Goal: Information Seeking & Learning: Learn about a topic

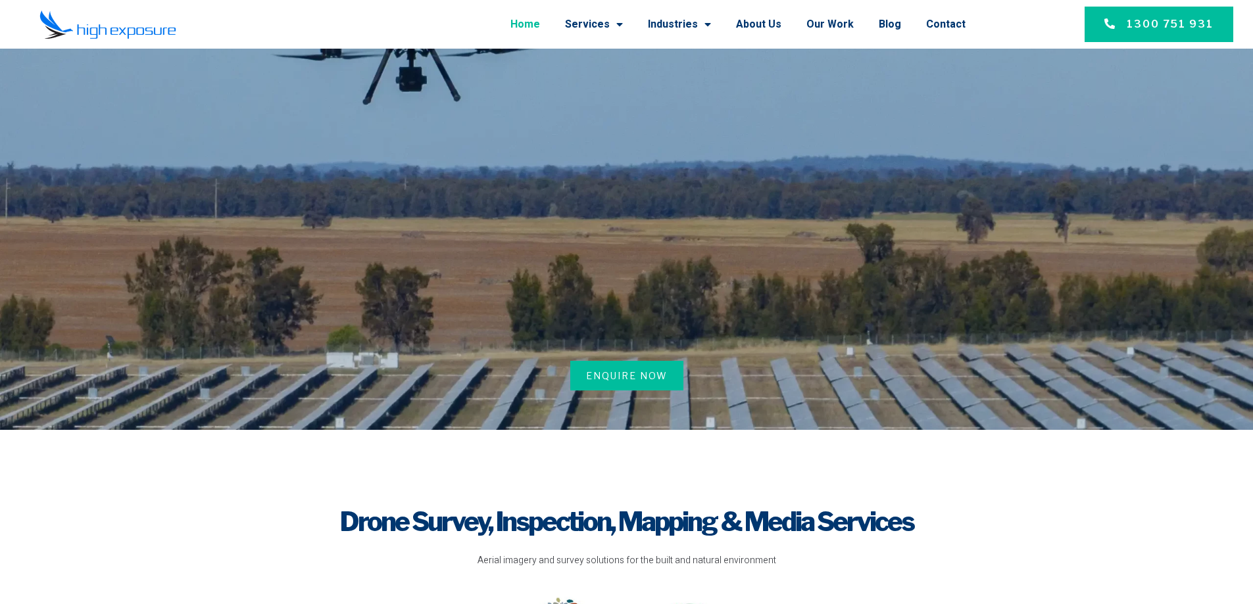
click at [540, 28] on link "Home" at bounding box center [525, 24] width 30 height 34
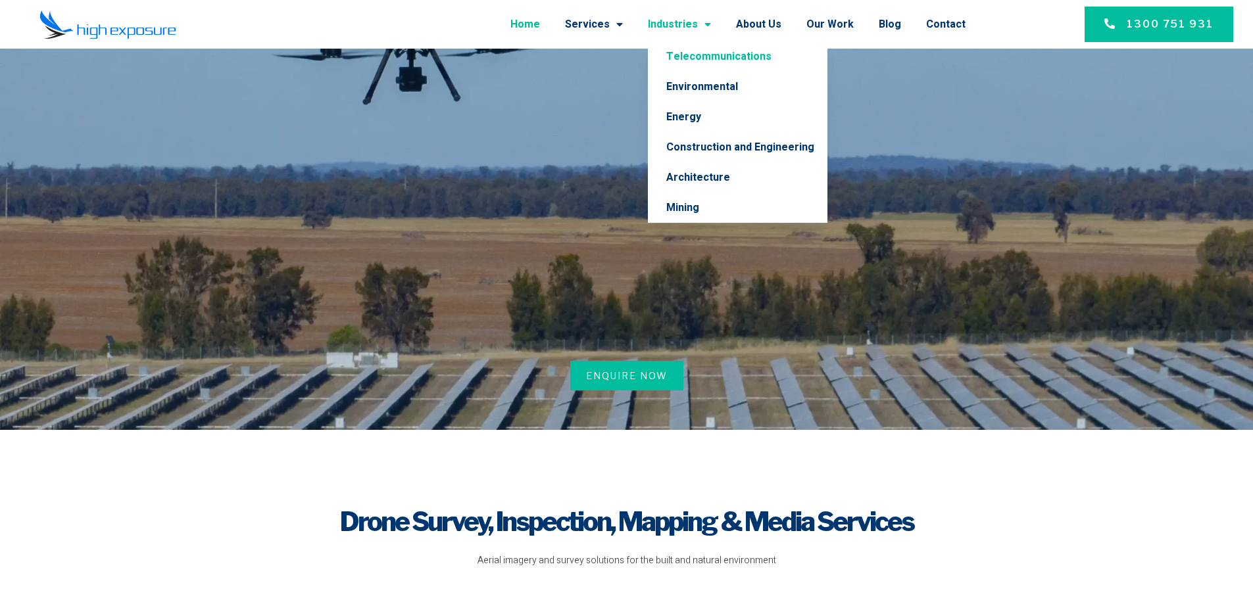
click at [702, 59] on link "Telecommunications" at bounding box center [738, 56] width 180 height 30
click at [692, 57] on link "Telecommunications" at bounding box center [738, 56] width 180 height 30
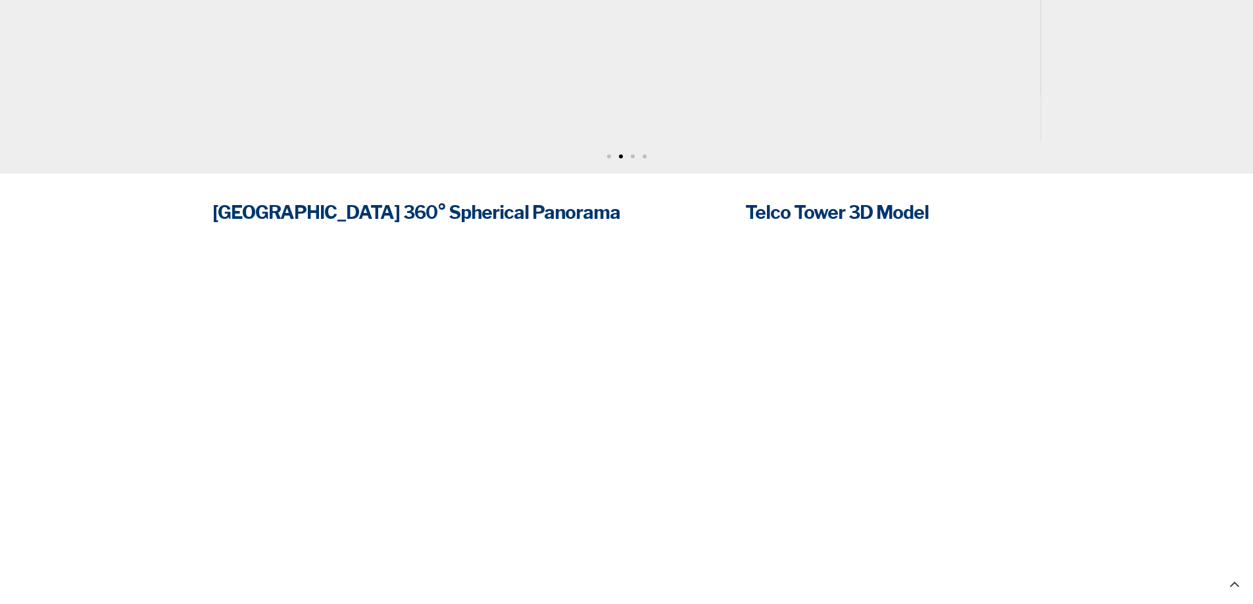
scroll to position [1776, 0]
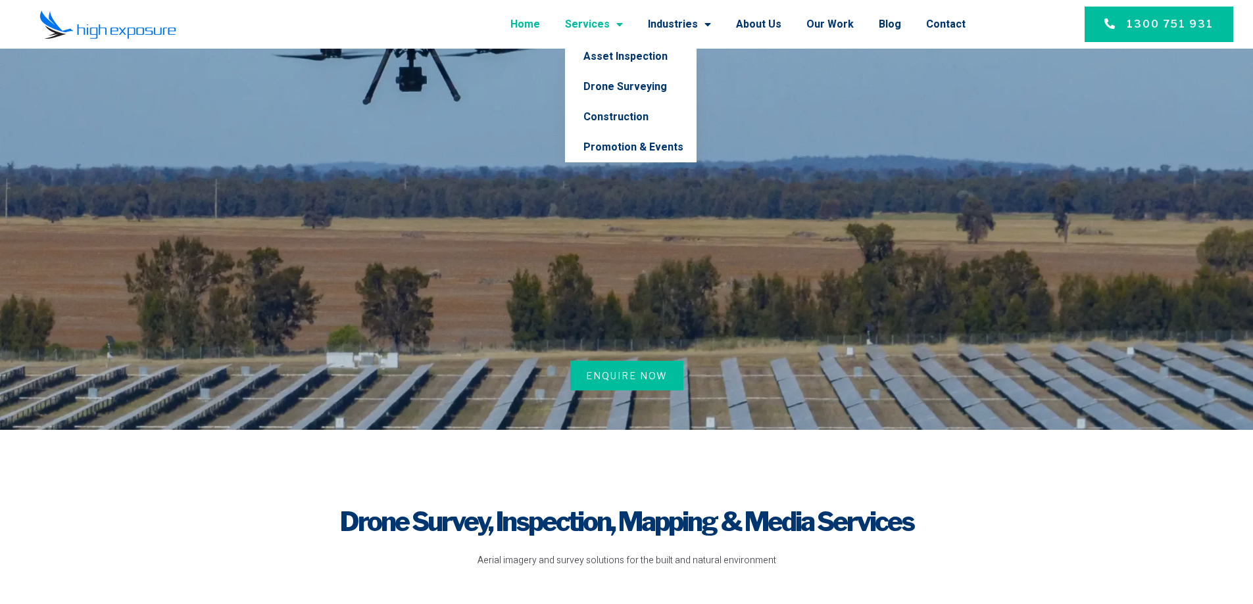
click at [608, 24] on link "Services" at bounding box center [594, 24] width 58 height 34
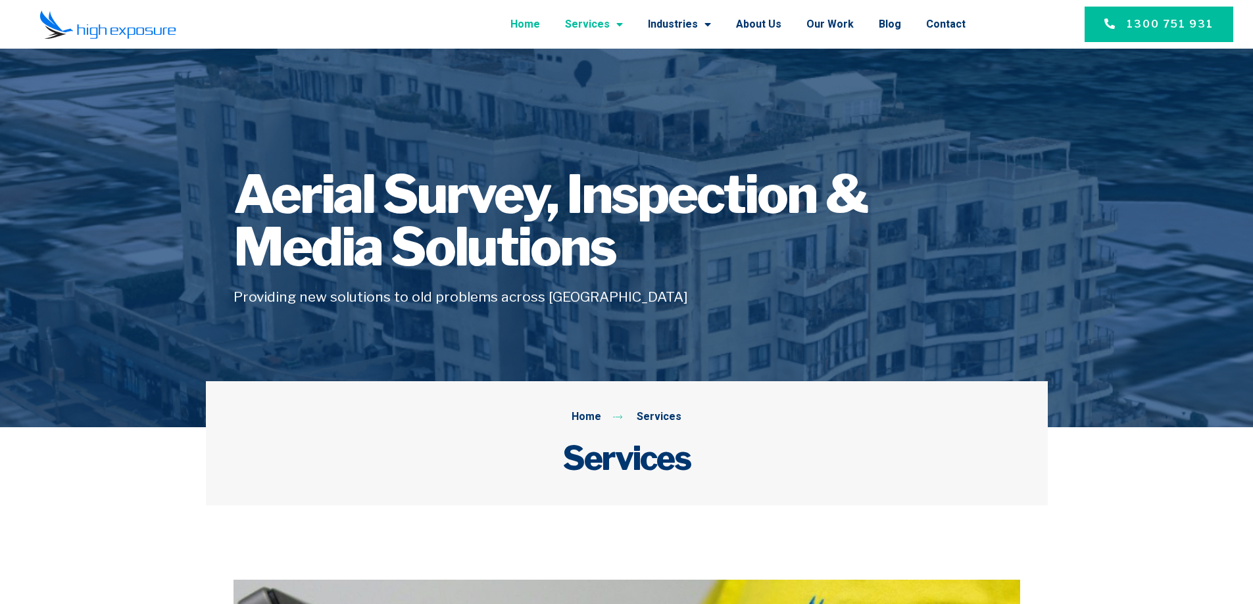
click at [540, 26] on link "Home" at bounding box center [525, 24] width 30 height 34
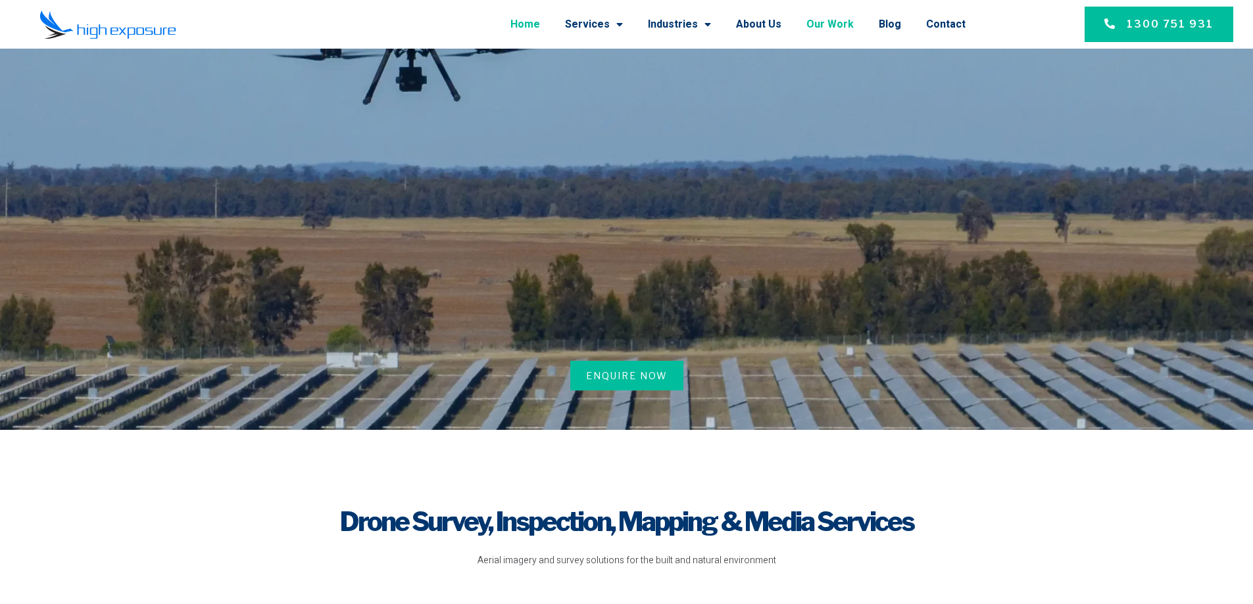
click at [822, 26] on link "Our Work" at bounding box center [829, 24] width 47 height 34
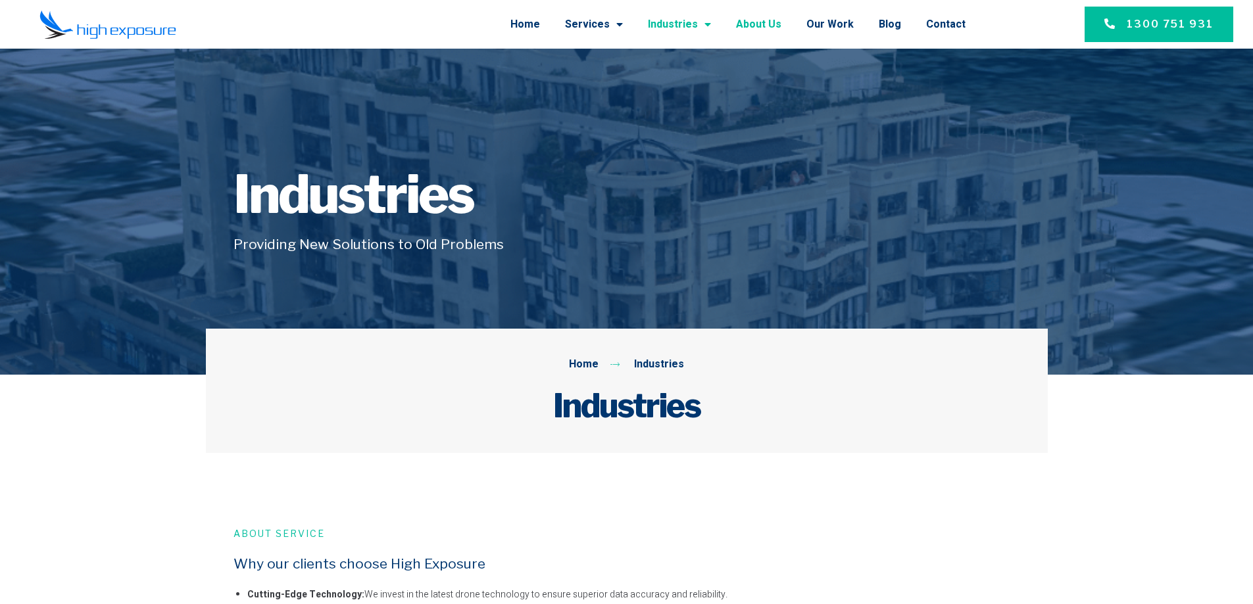
click at [771, 19] on link "About Us" at bounding box center [758, 24] width 45 height 34
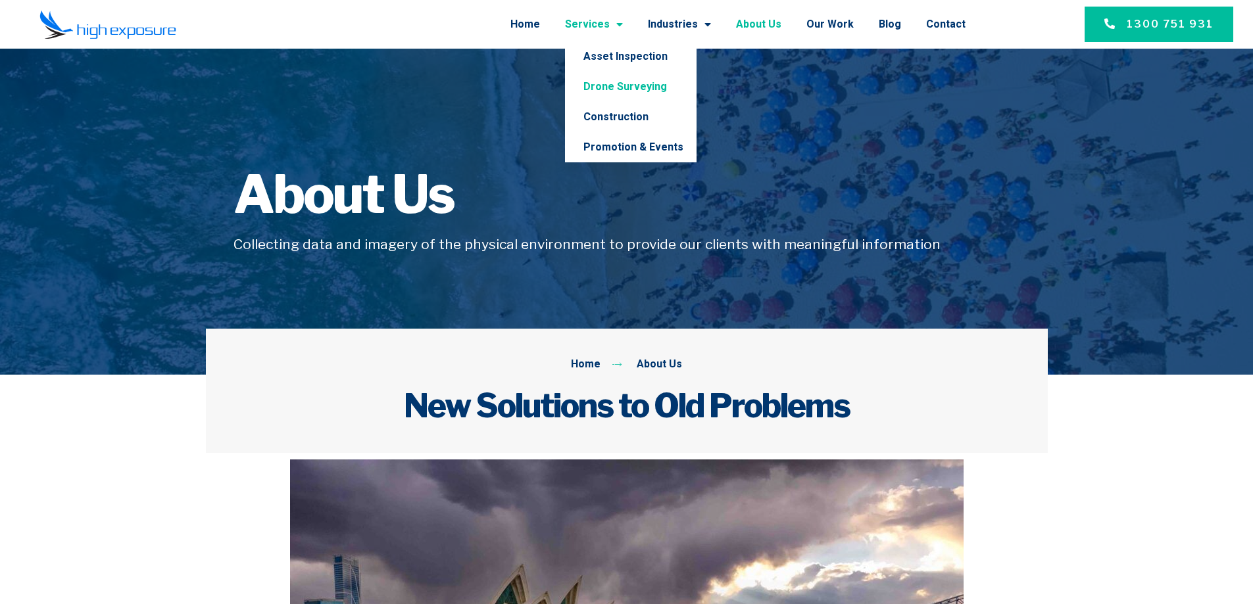
click at [639, 82] on link "Drone Surveying" at bounding box center [631, 87] width 132 height 30
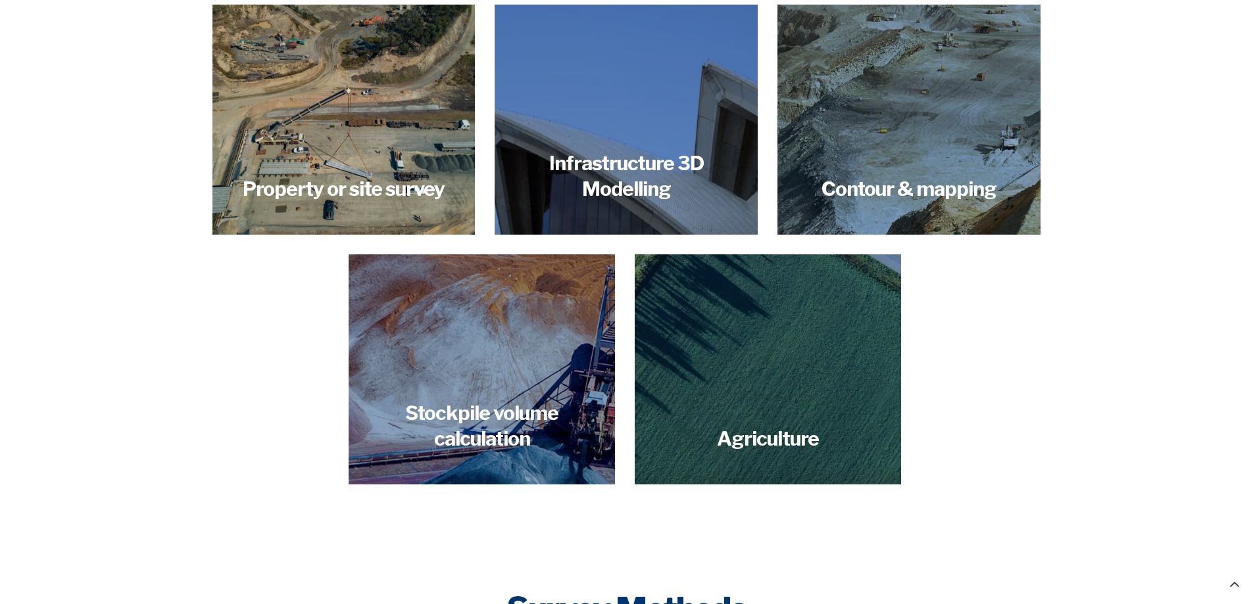
scroll to position [1776, 0]
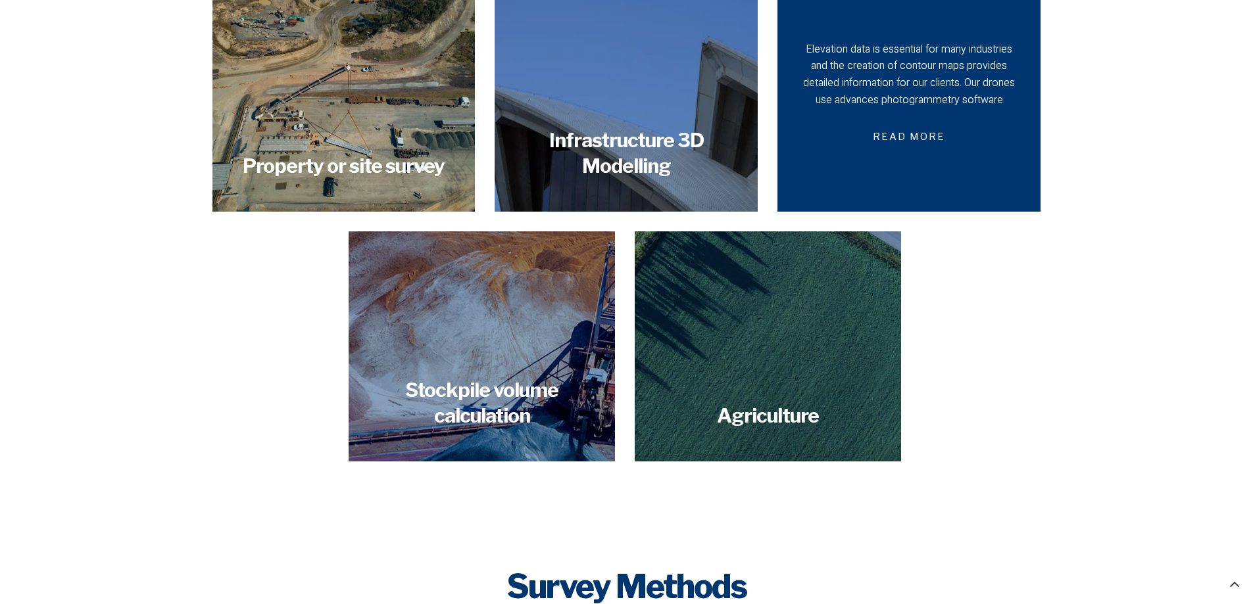
click at [968, 136] on div "Elevation data is essential for many industries and the creation of contour map…" at bounding box center [908, 96] width 217 height 111
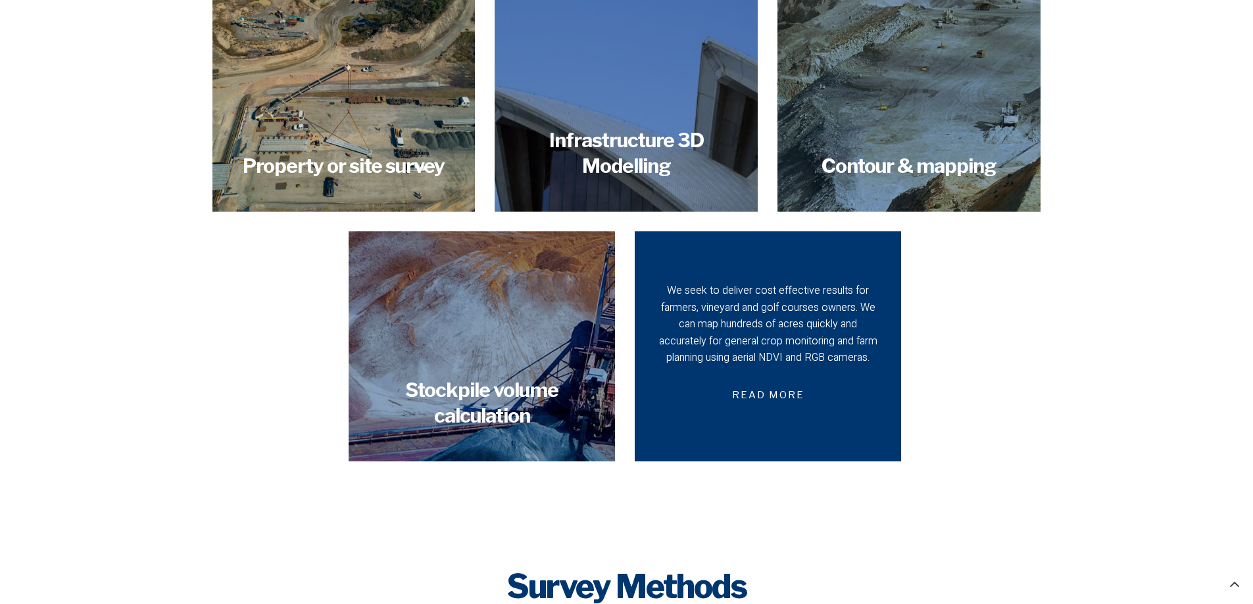
click at [703, 352] on div "We seek to deliver cost effective results for farmers, vineyard and golf course…" at bounding box center [768, 325] width 220 height 84
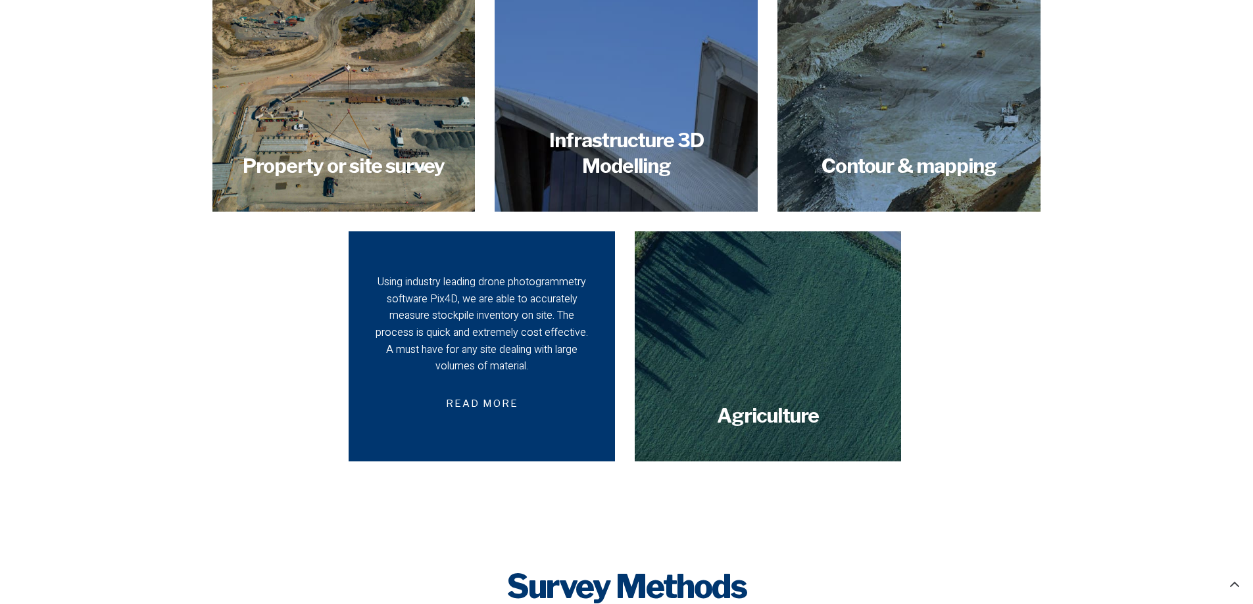
click at [469, 324] on div "Using industry leading drone photogrammetry software Pix4D, we are able to accu…" at bounding box center [482, 324] width 220 height 101
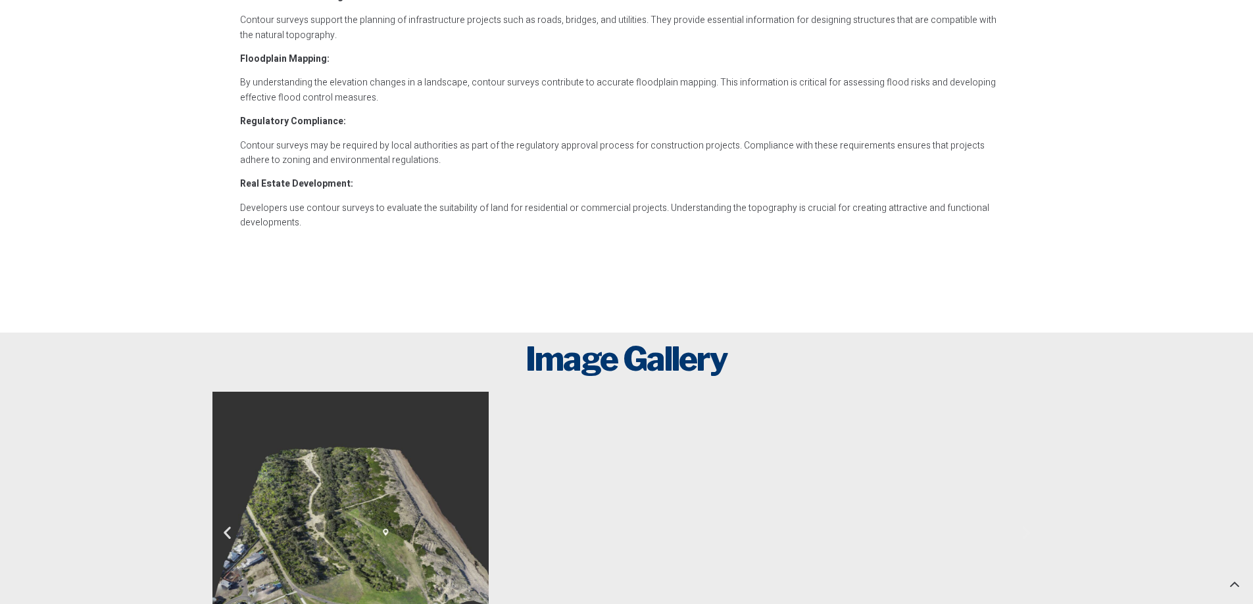
scroll to position [1907, 0]
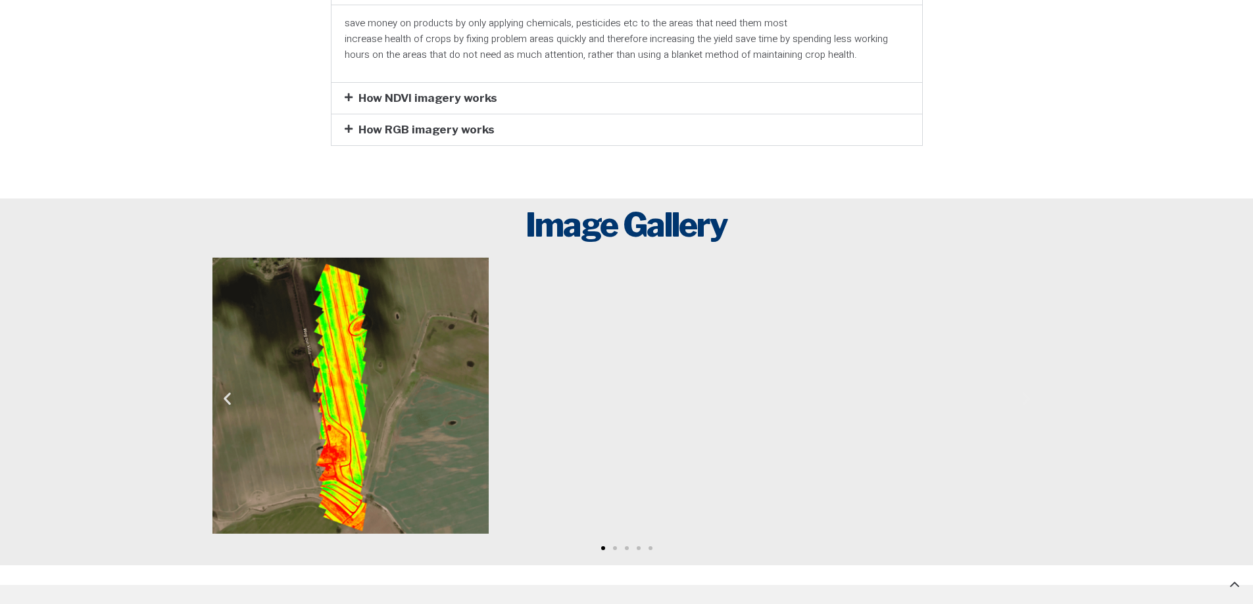
scroll to position [1513, 0]
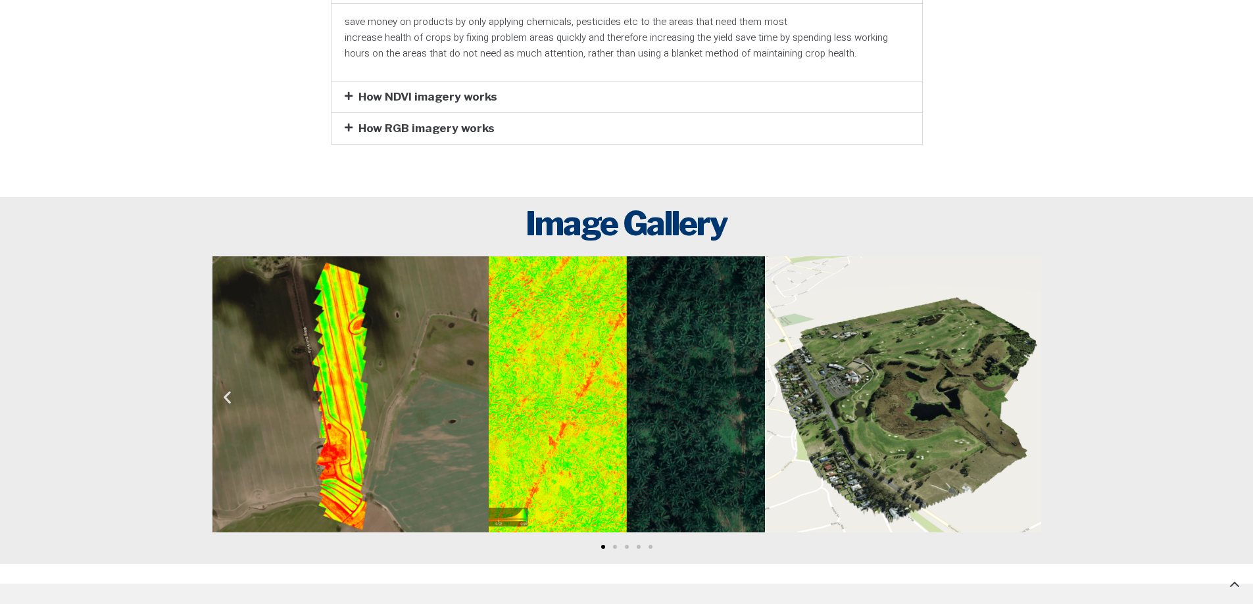
drag, startPoint x: 621, startPoint y: 307, endPoint x: 594, endPoint y: 285, distance: 35.0
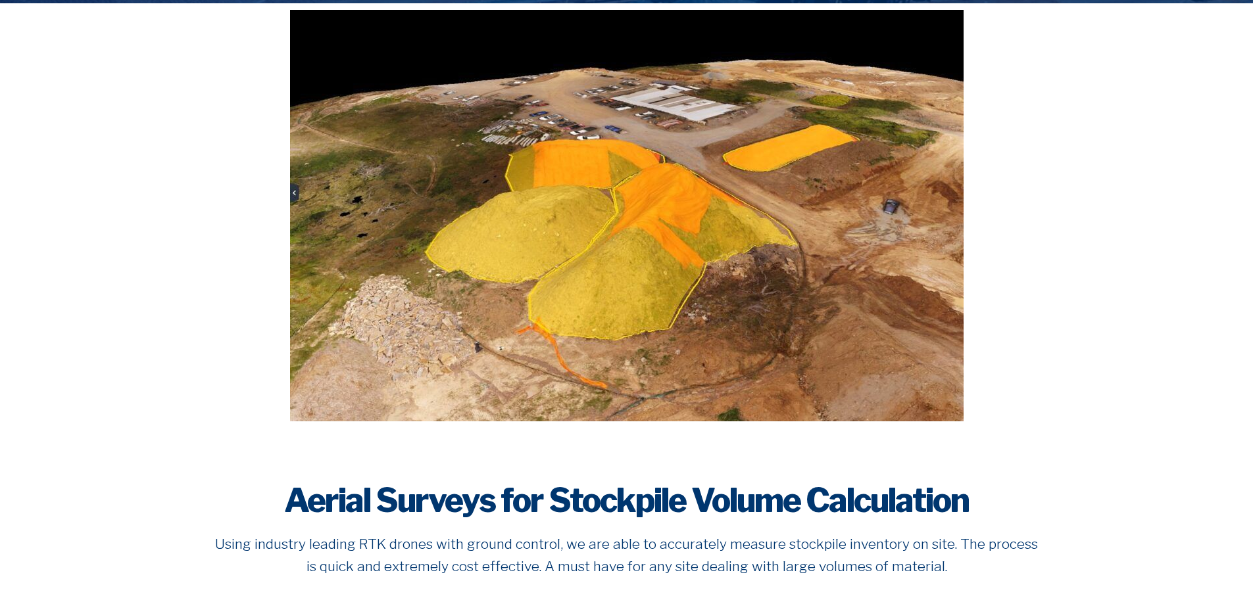
scroll to position [395, 0]
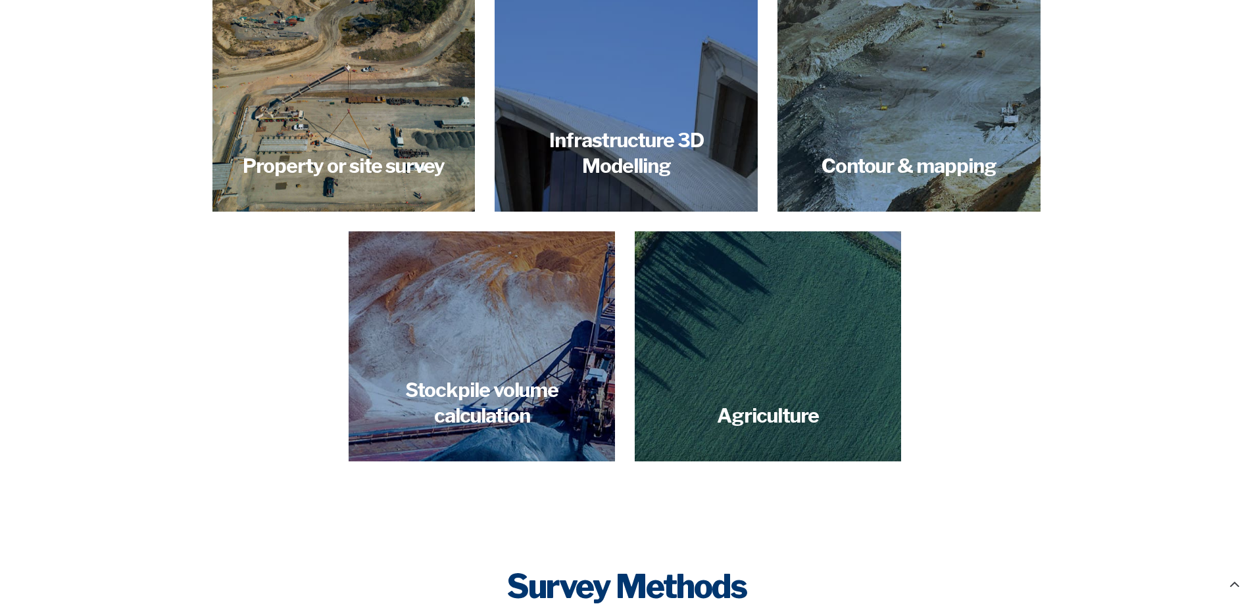
scroll to position [1578, 0]
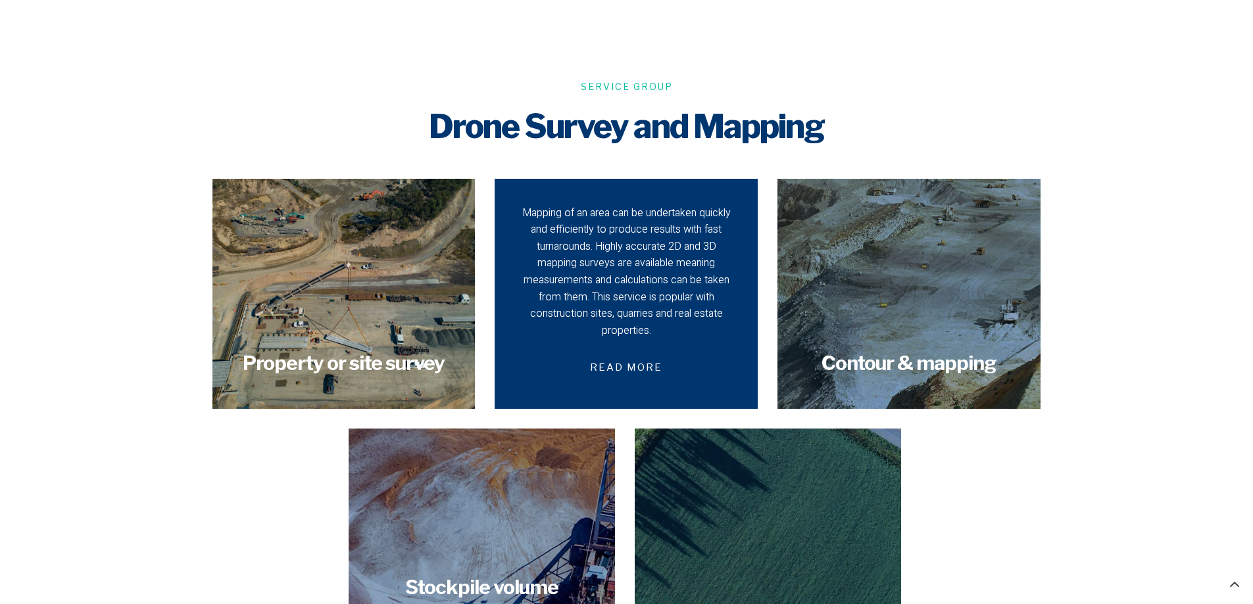
click at [637, 323] on div "Mapping of an area can be undertaken quickly and efficiently to produce results…" at bounding box center [626, 272] width 217 height 135
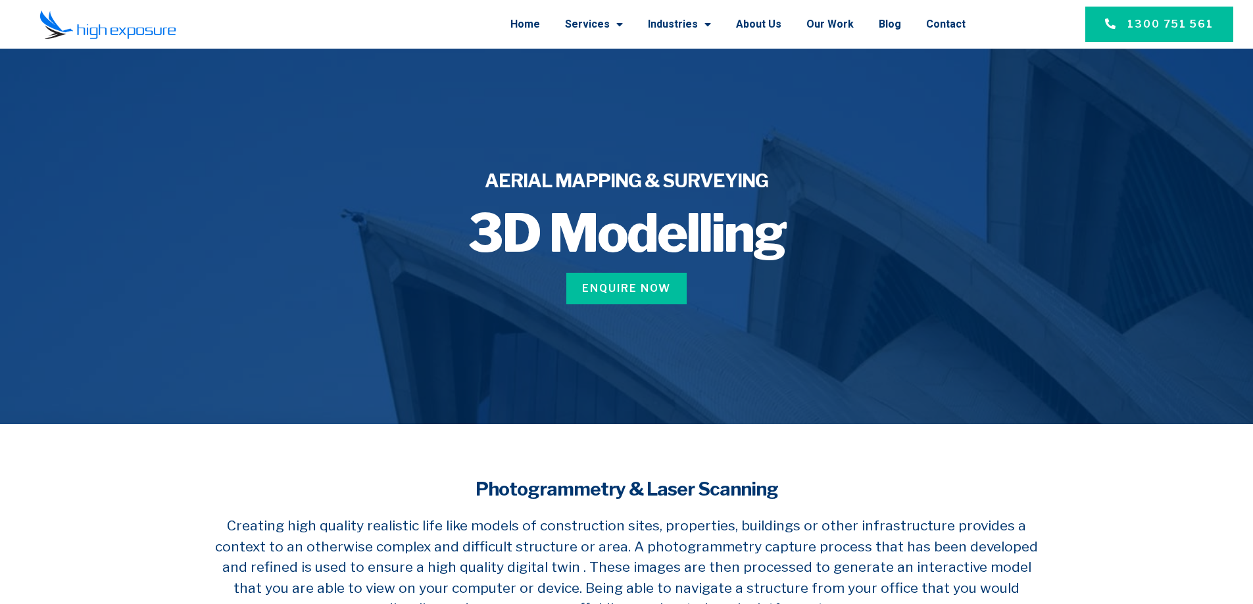
click at [441, 478] on h4 "Photogrammetry & Laser Scanning" at bounding box center [626, 490] width 829 height 26
drag, startPoint x: 441, startPoint y: 478, endPoint x: 439, endPoint y: 472, distance: 6.9
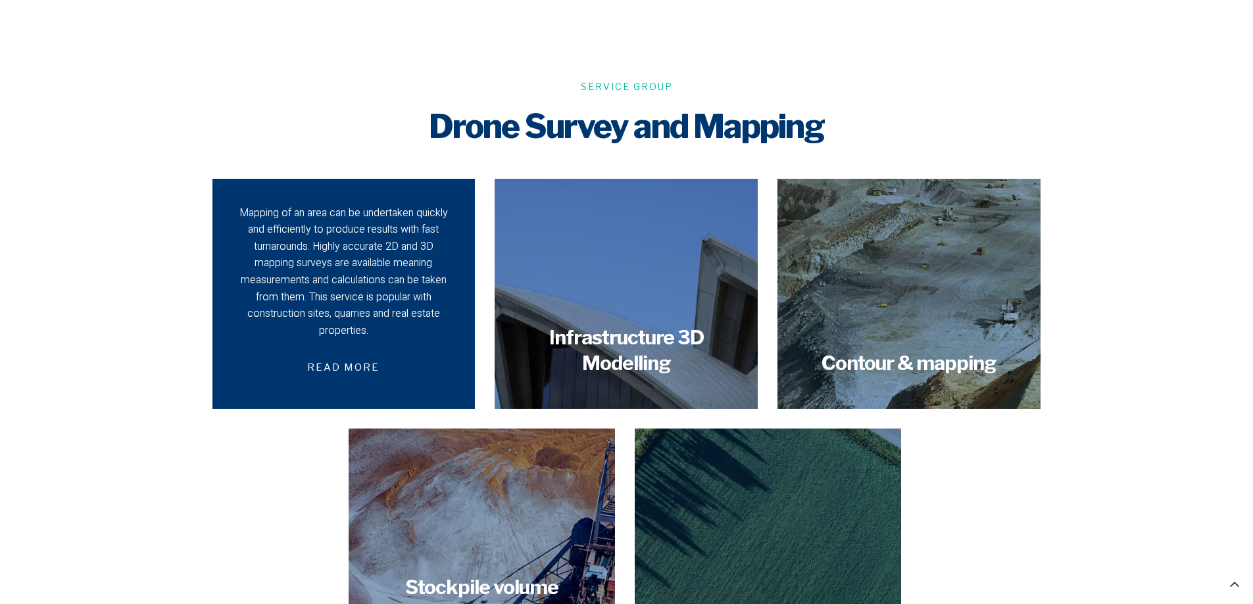
click at [451, 374] on div "Mapping of an area can be undertaken quickly and efficiently to produce results…" at bounding box center [343, 294] width 217 height 178
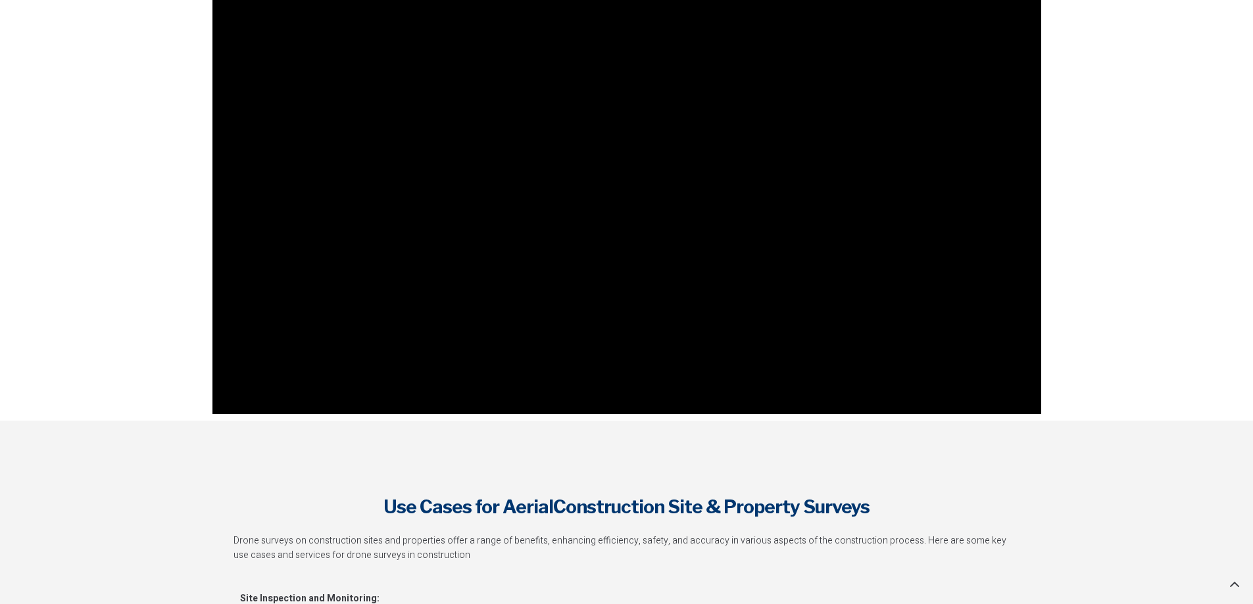
scroll to position [1381, 0]
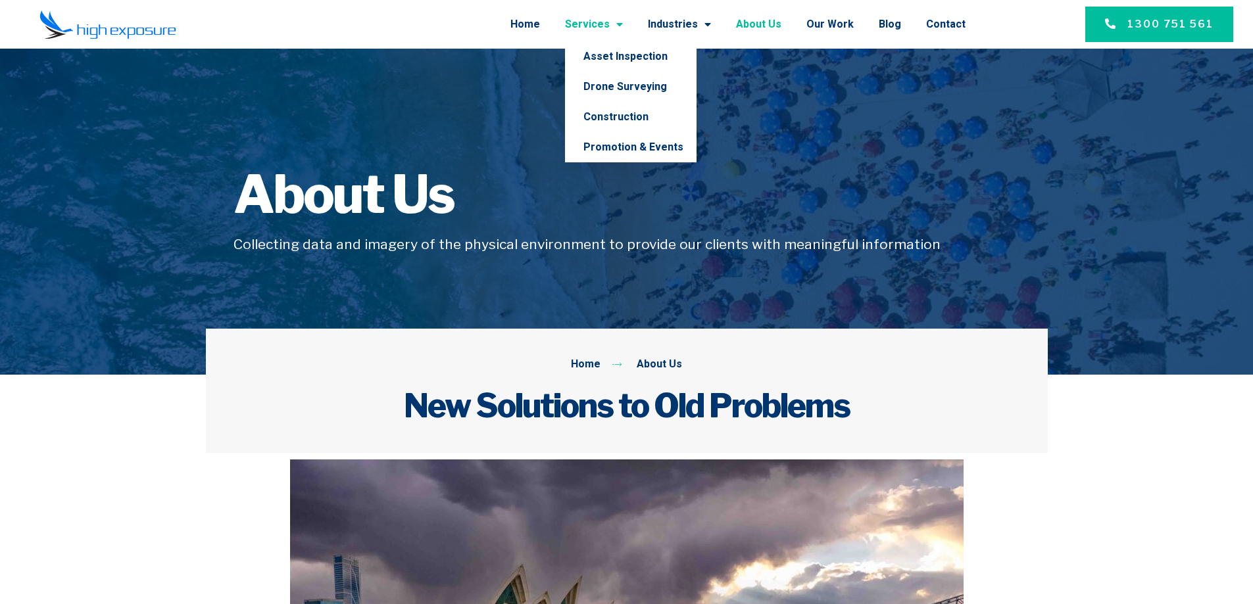
click at [608, 24] on link "Services" at bounding box center [594, 24] width 58 height 34
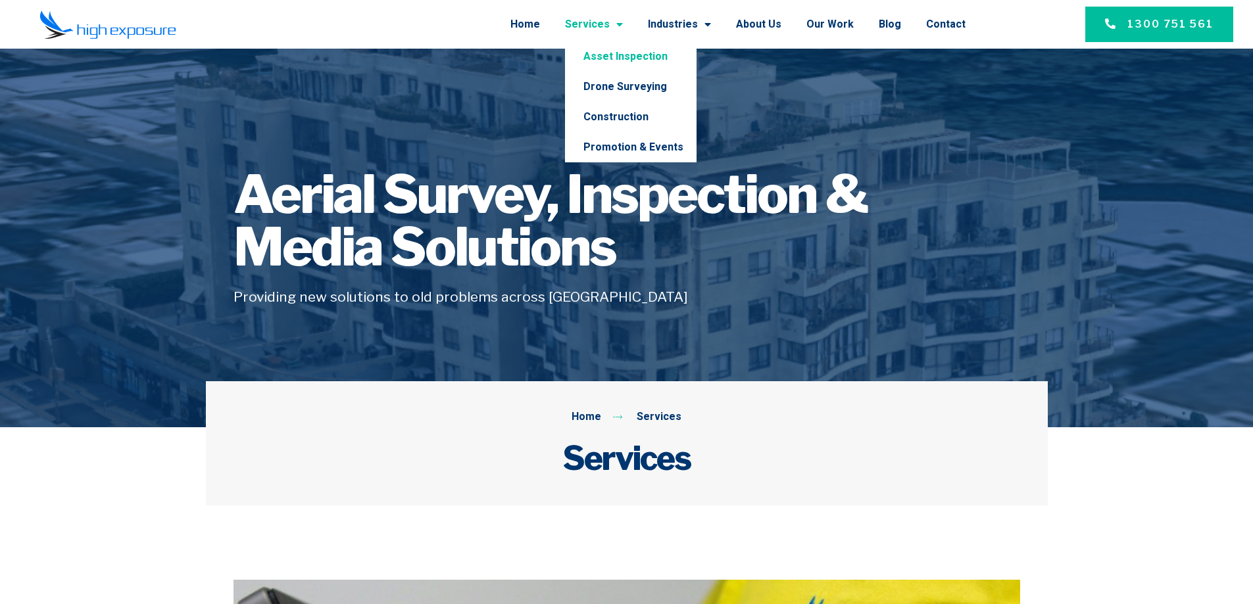
click at [610, 59] on link "Asset Inspection" at bounding box center [631, 56] width 132 height 30
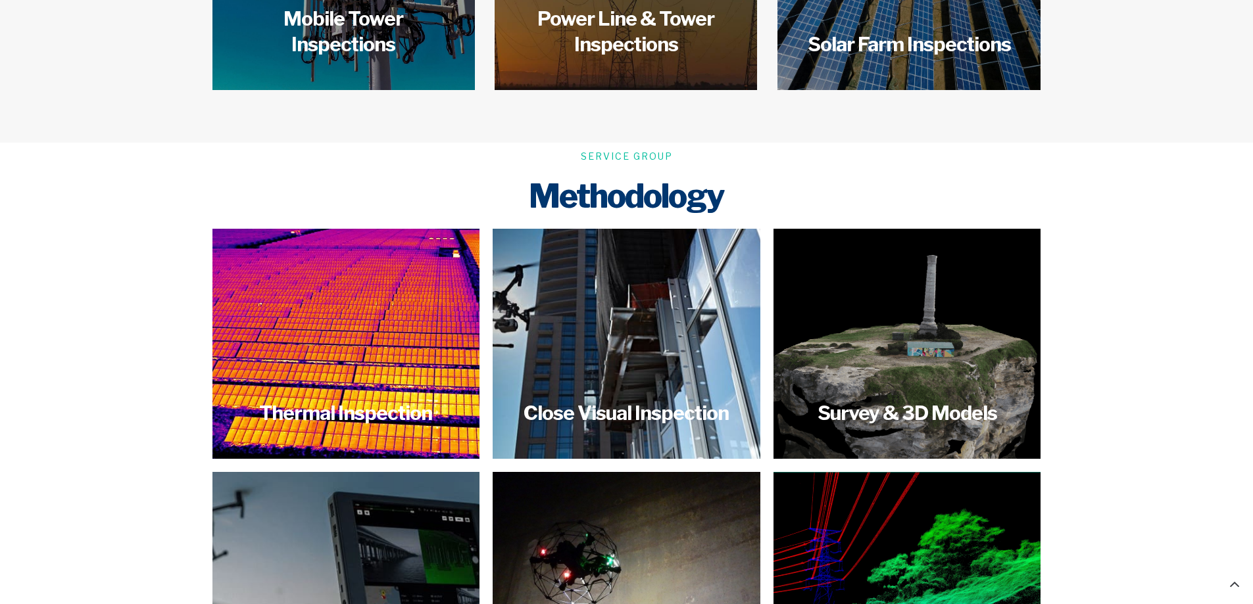
scroll to position [2499, 0]
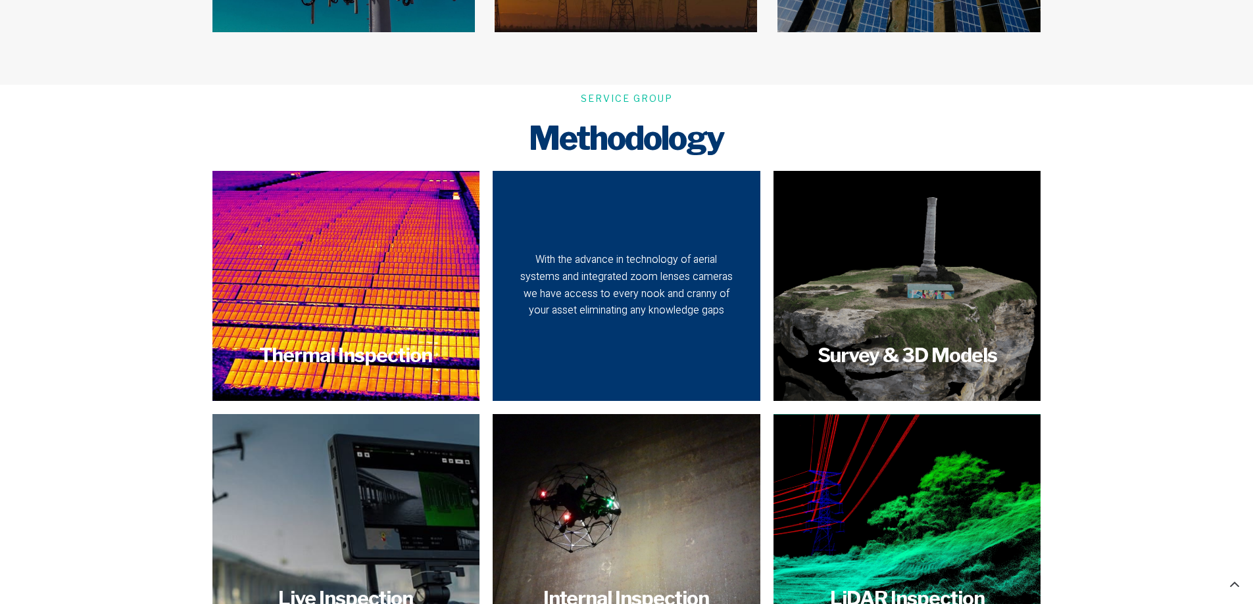
click at [621, 288] on div "With the advance in technology of aerial systems and integrated zoom lenses cam…" at bounding box center [627, 285] width 222 height 67
click at [577, 307] on div "With the advance in technology of aerial systems and integrated zoom lenses cam…" at bounding box center [627, 286] width 268 height 230
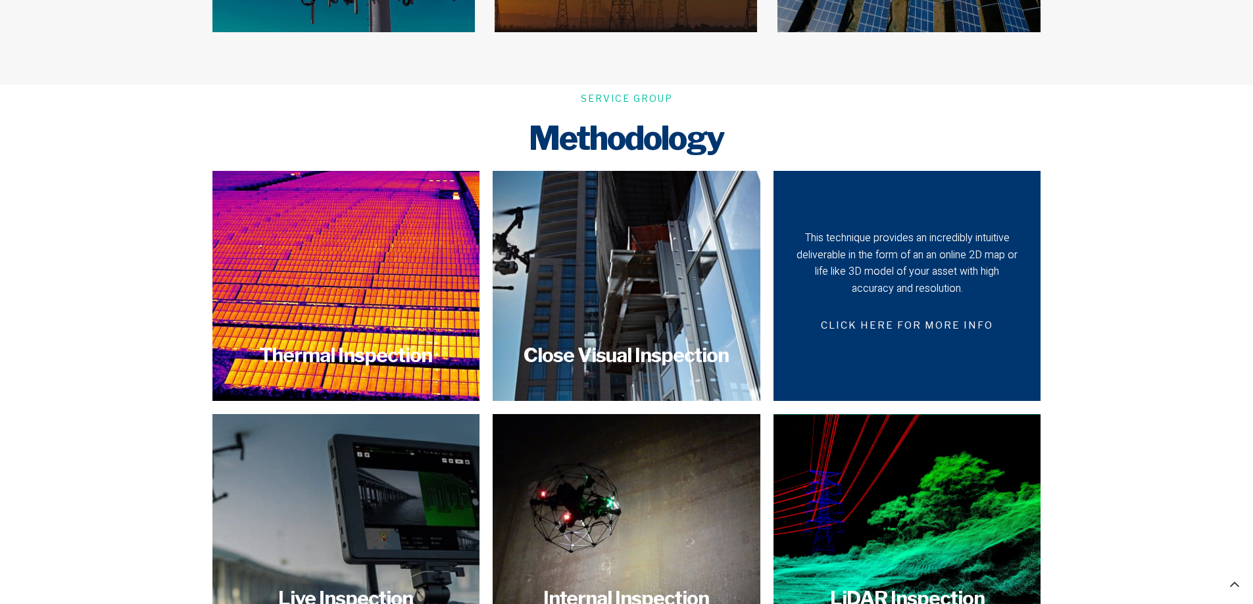
click at [931, 256] on div "This technique provides an incredibly intuitive deliverable in the form of an a…" at bounding box center [907, 263] width 222 height 67
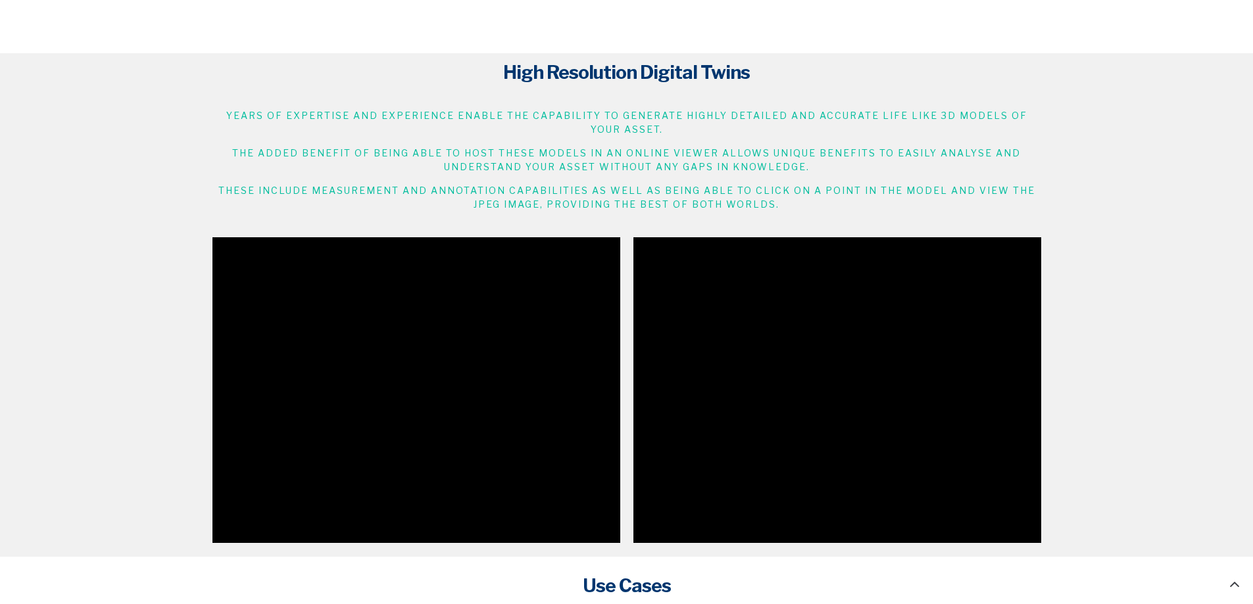
scroll to position [855, 0]
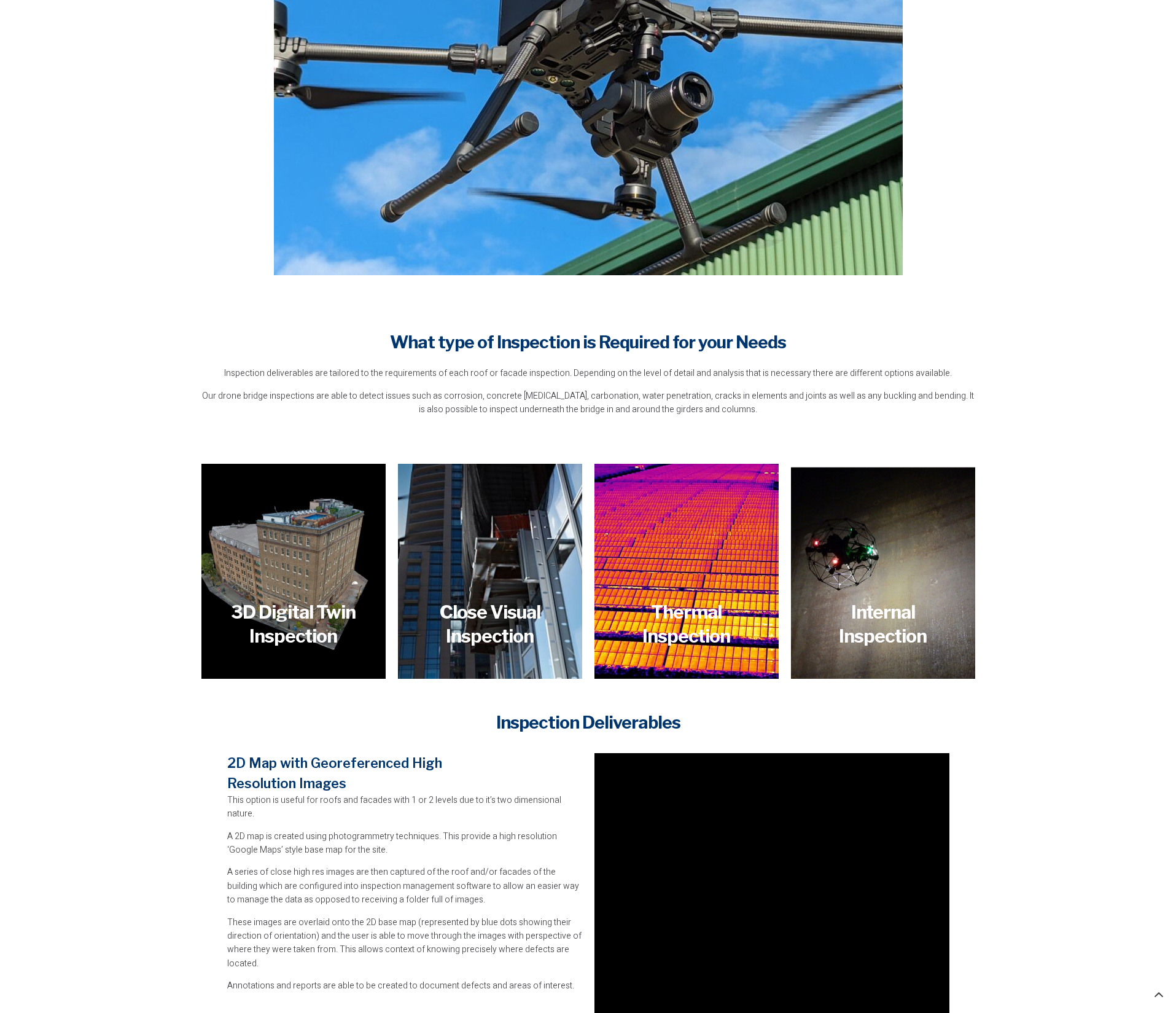
scroll to position [922, 0]
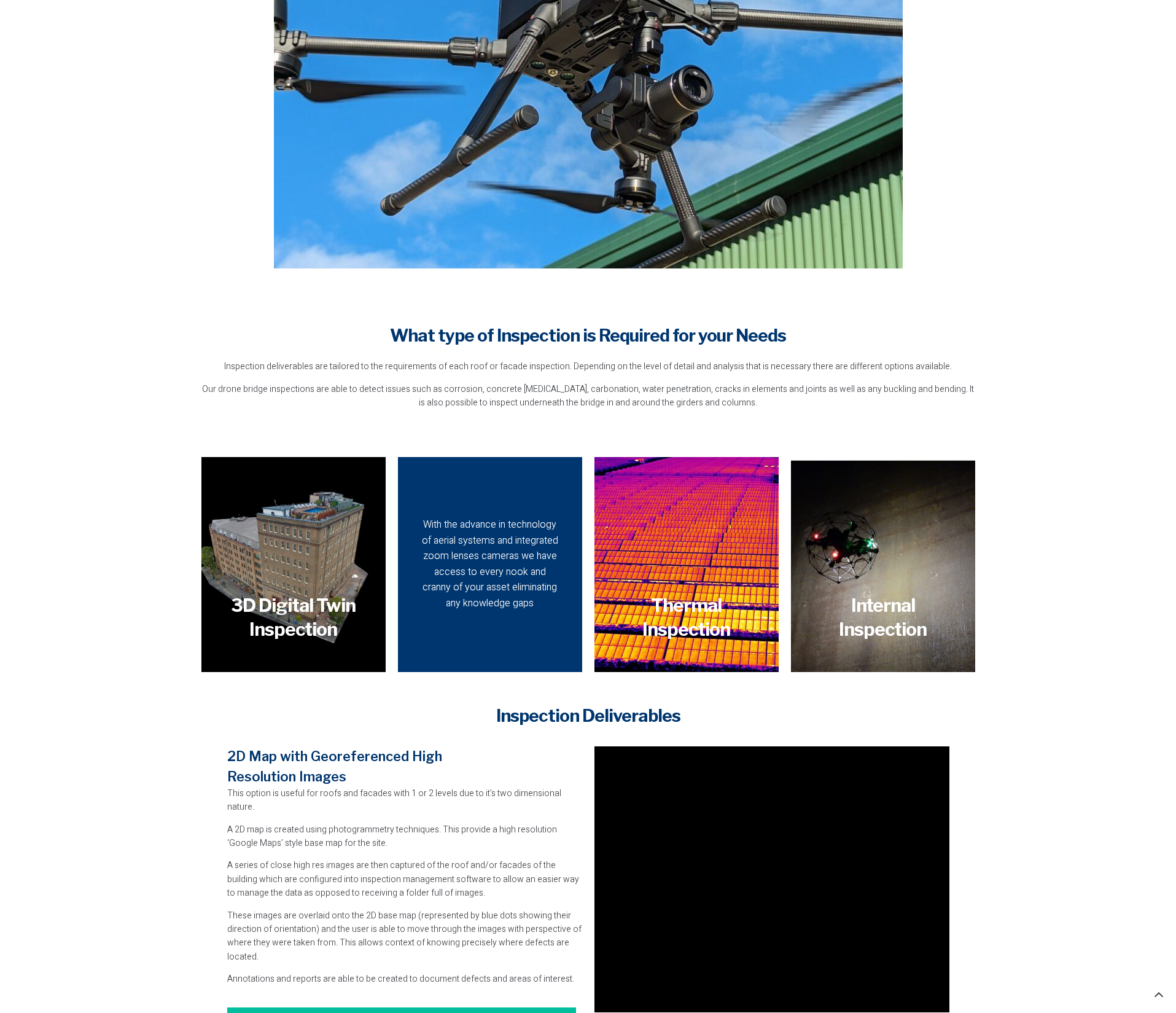
click at [523, 564] on div "With the advance in technology of aerial systems and integrated zoom lenses cam…" at bounding box center [489, 564] width 141 height 94
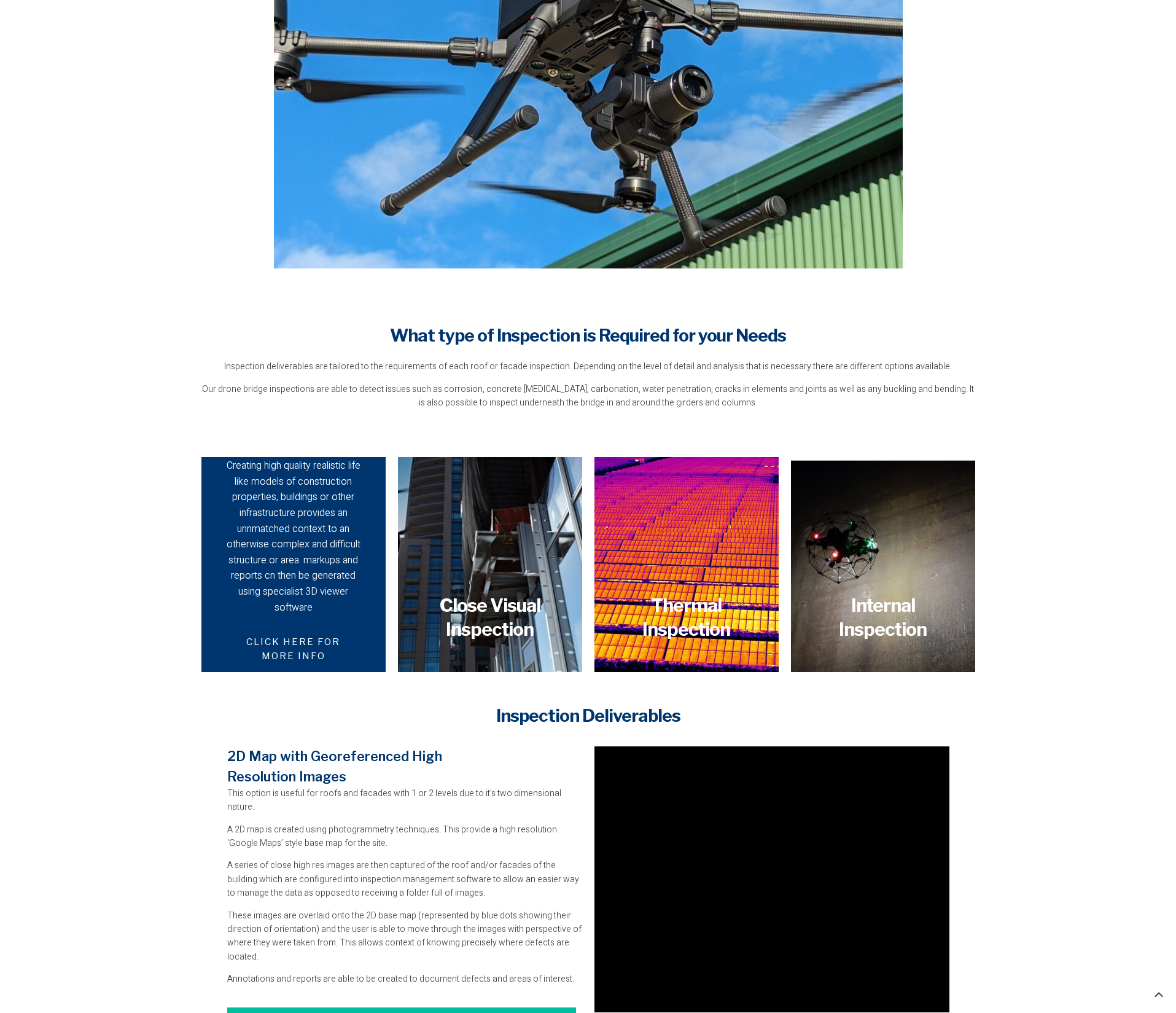
click at [299, 564] on div "Creating high quality realistic life like models of construction properties, bu…" at bounding box center [293, 537] width 141 height 157
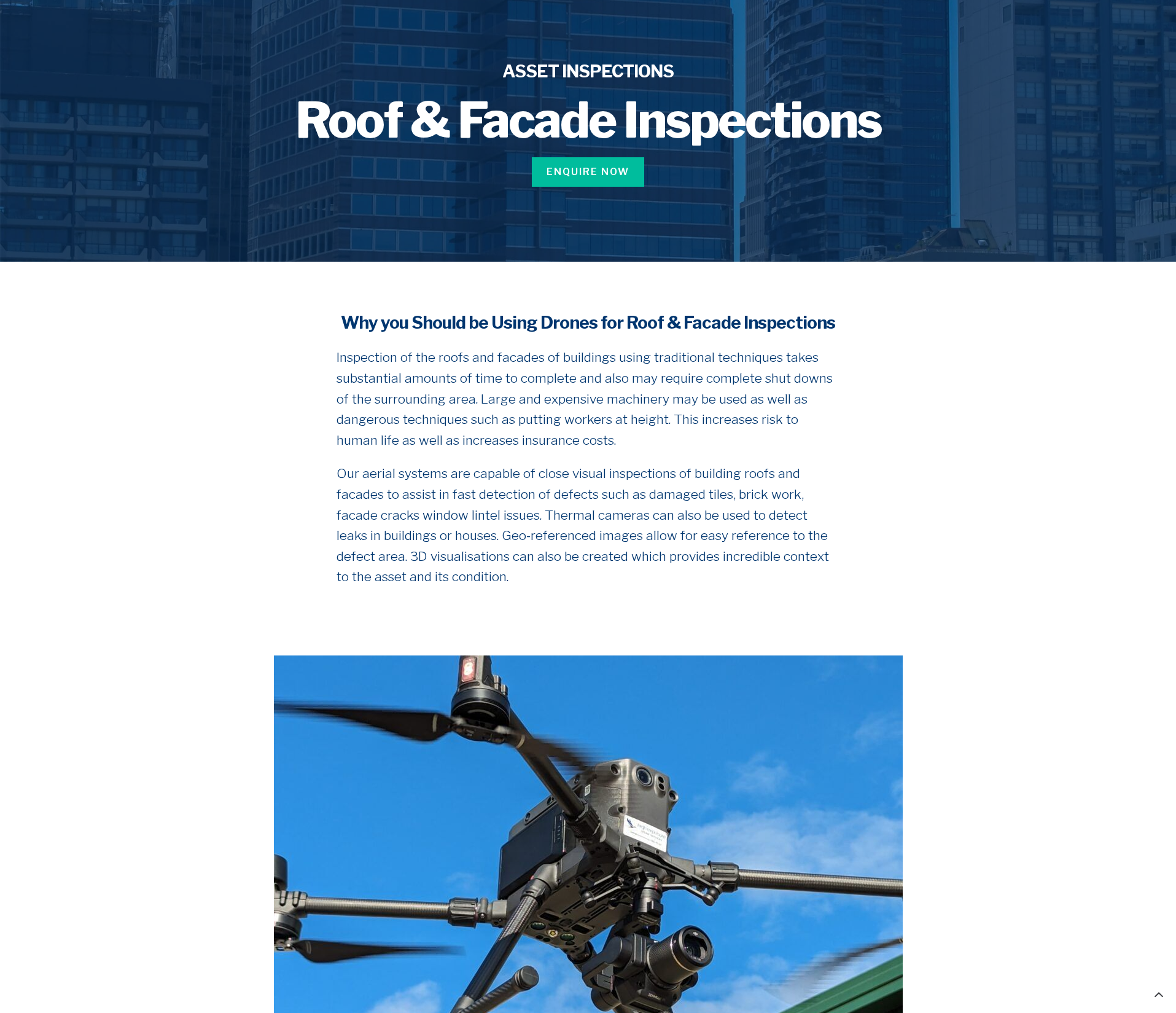
scroll to position [0, 0]
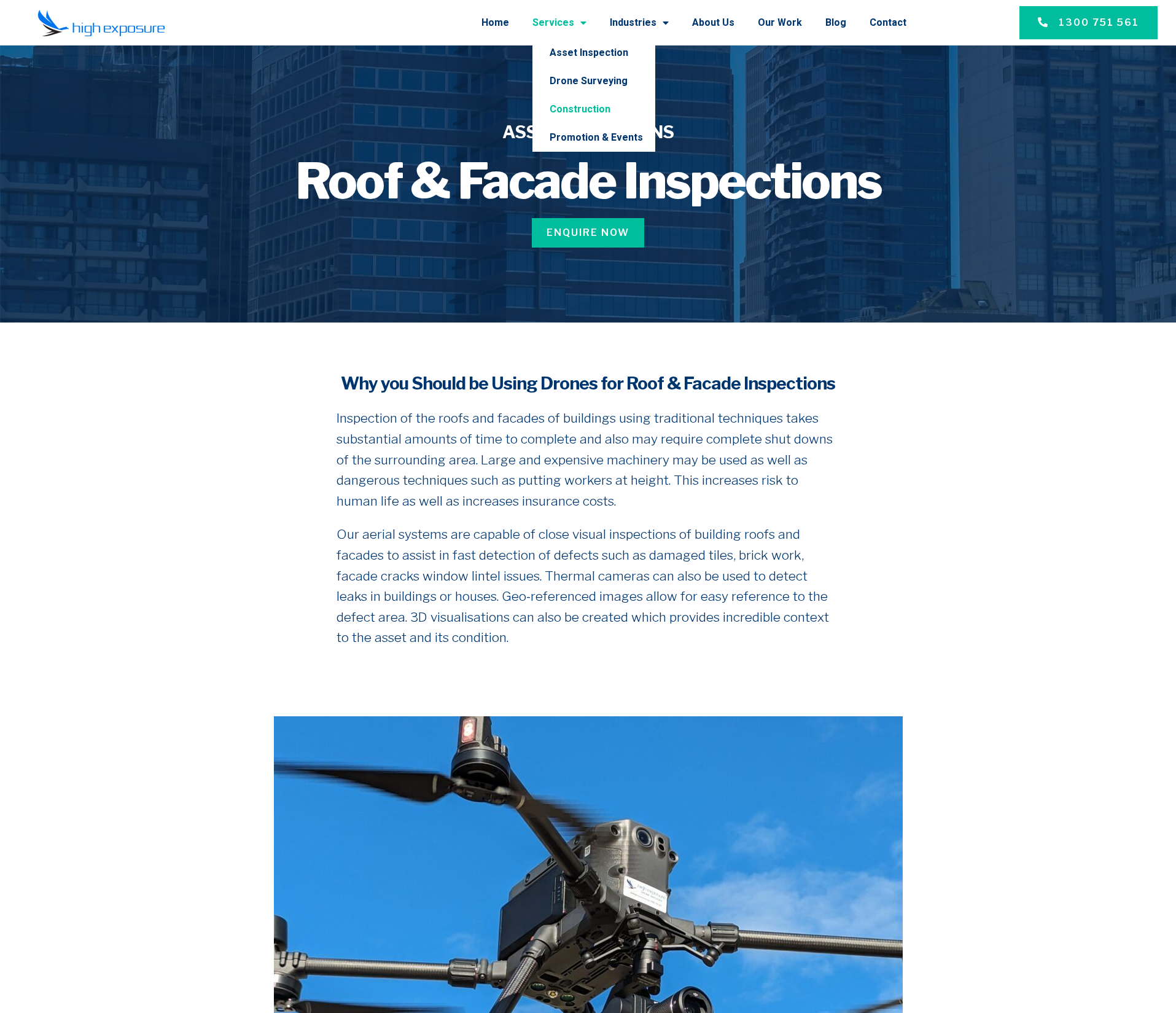
click at [582, 109] on link "Construction" at bounding box center [594, 109] width 123 height 28
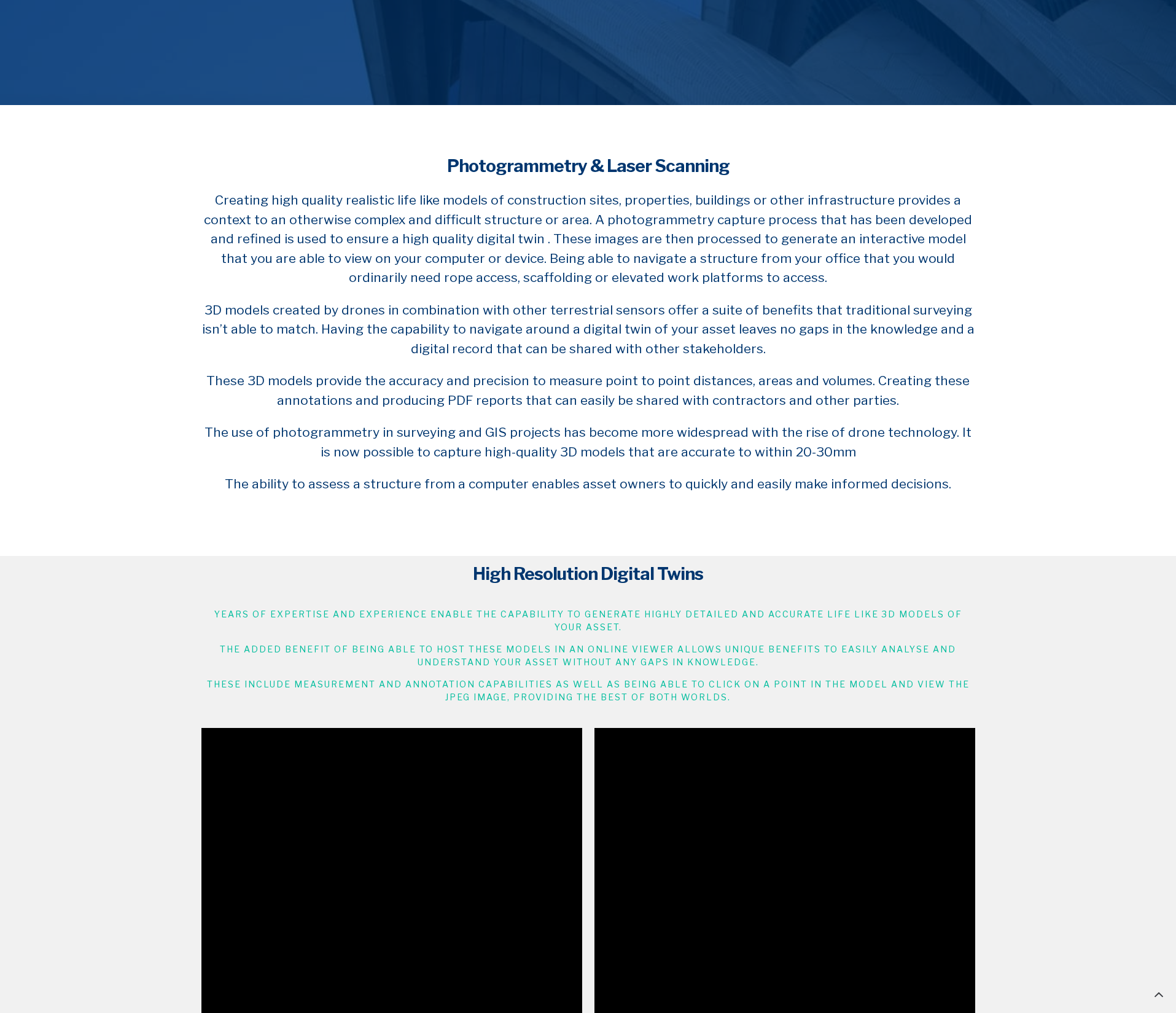
scroll to position [62, 0]
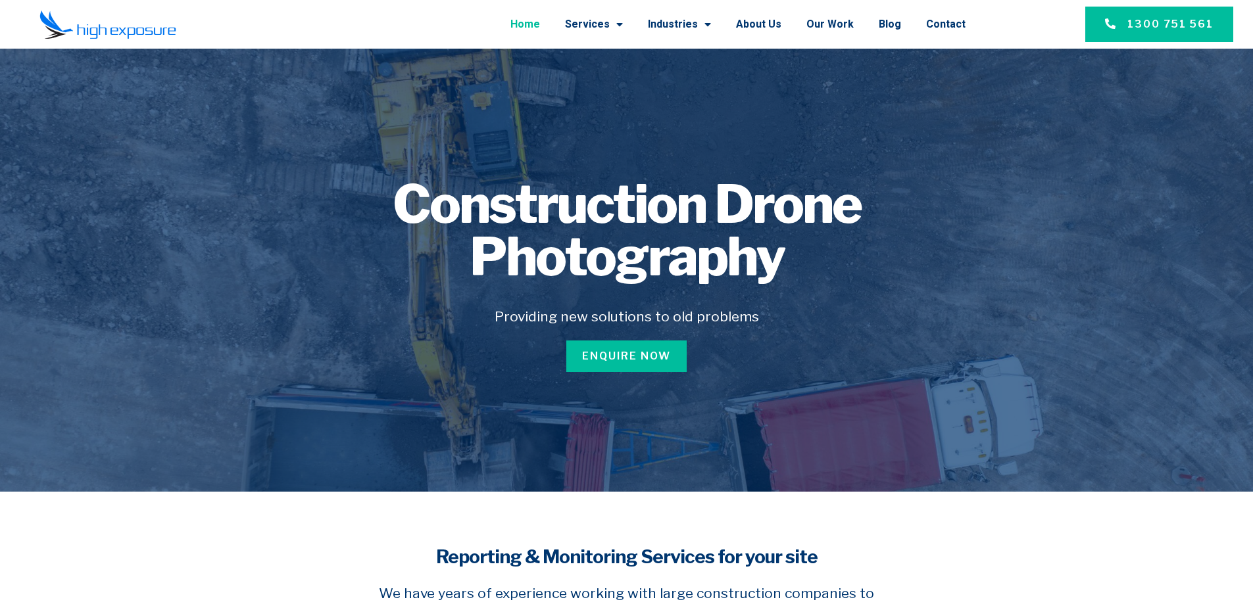
click at [538, 18] on link "Home" at bounding box center [525, 24] width 30 height 34
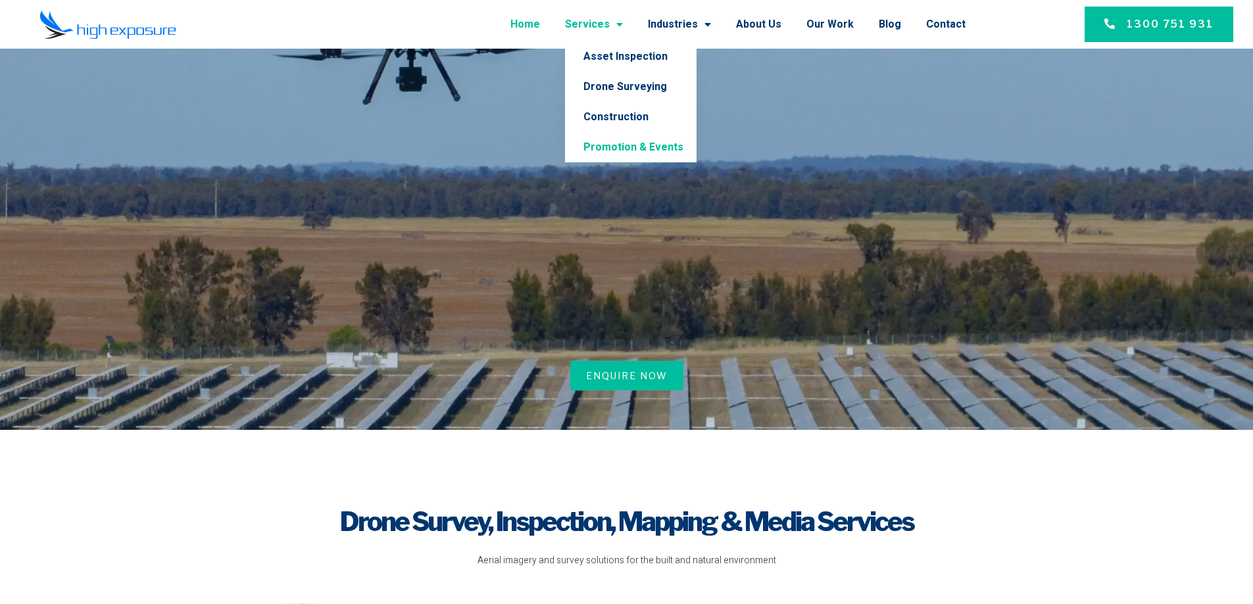
click at [638, 146] on link "Promotion & Events" at bounding box center [631, 147] width 132 height 30
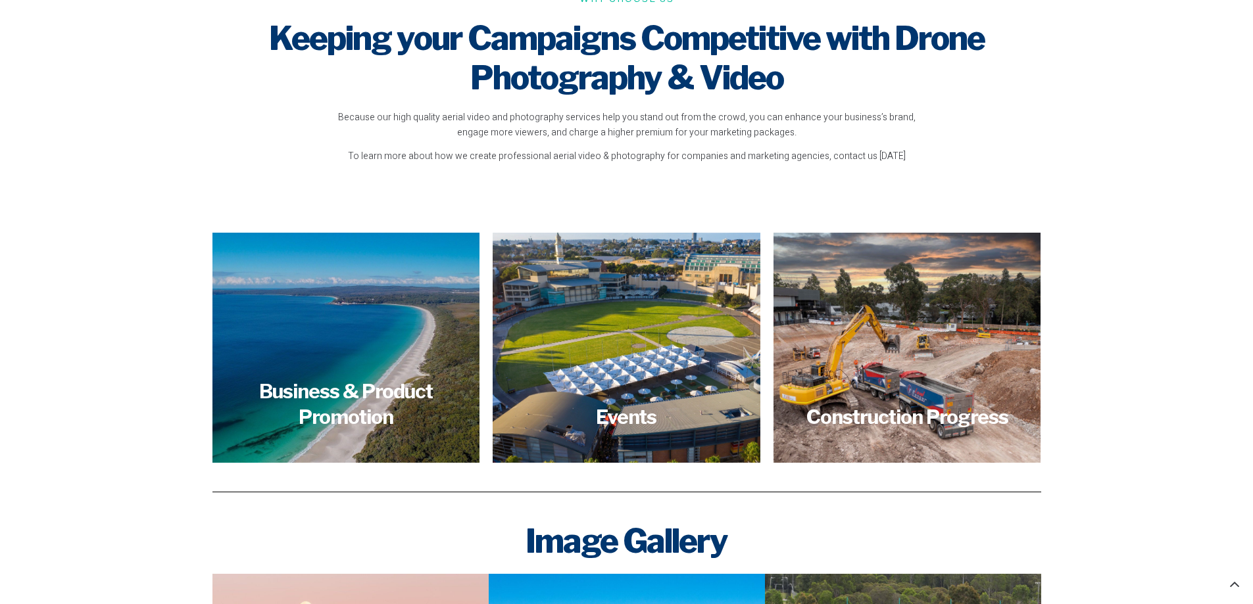
scroll to position [1381, 0]
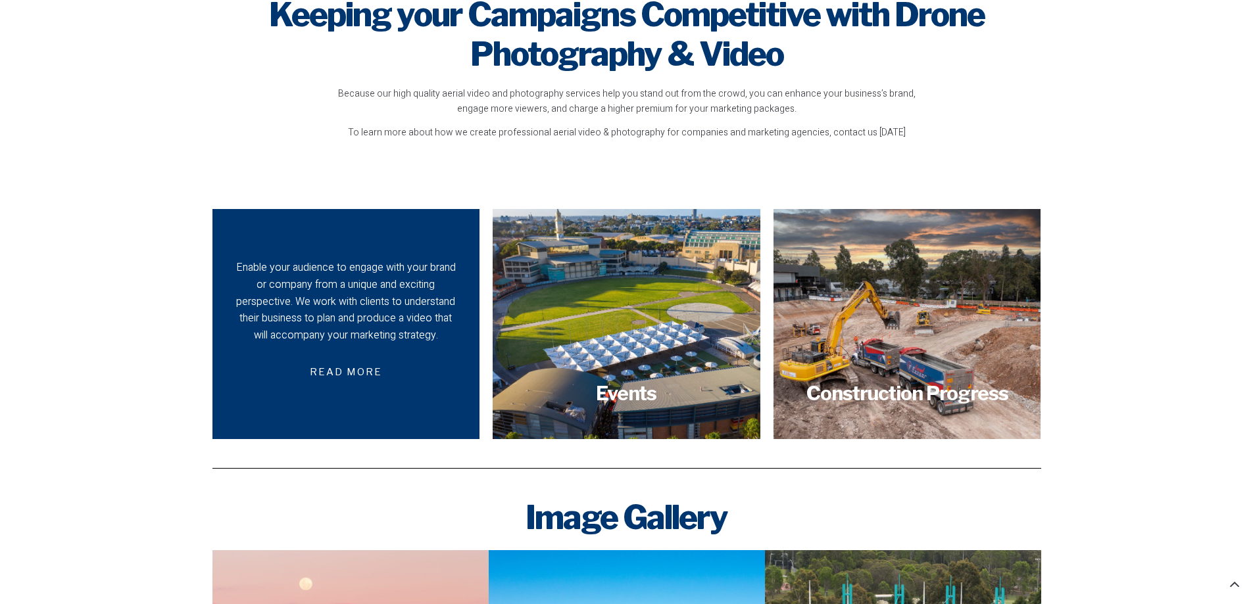
click at [395, 308] on div "Enable your audience to engage with your brand or company from a unique and exc…" at bounding box center [346, 302] width 222 height 84
click at [347, 373] on span "Read more" at bounding box center [346, 372] width 104 height 31
click at [352, 366] on span "Read more" at bounding box center [346, 372] width 104 height 31
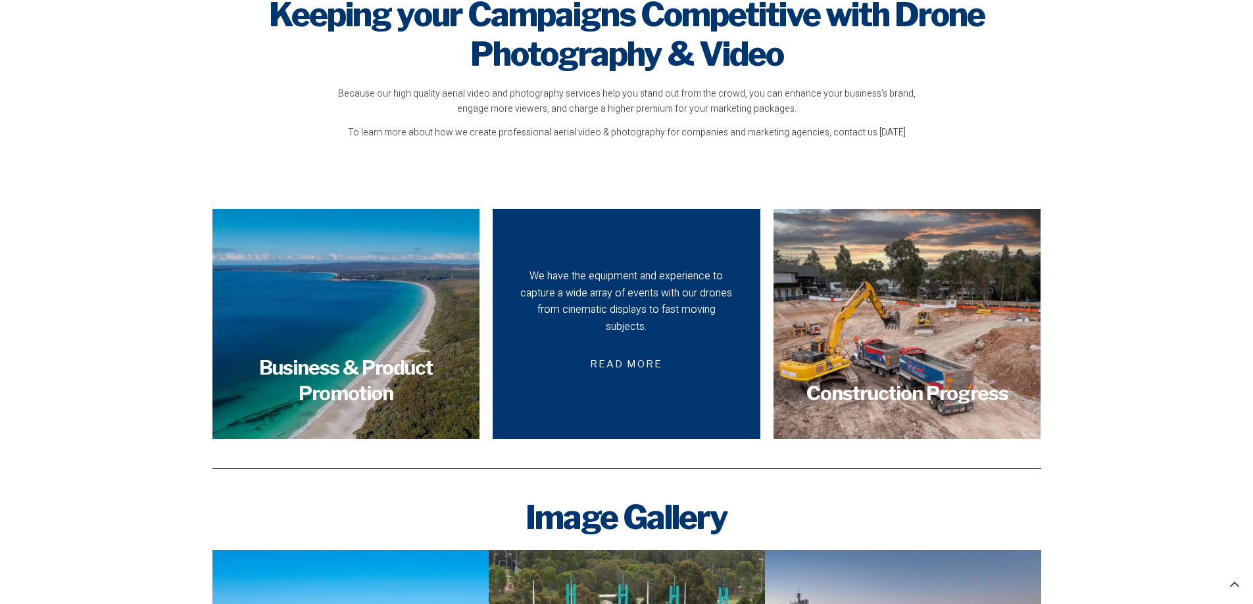
click at [606, 349] on span "Read more" at bounding box center [626, 364] width 104 height 31
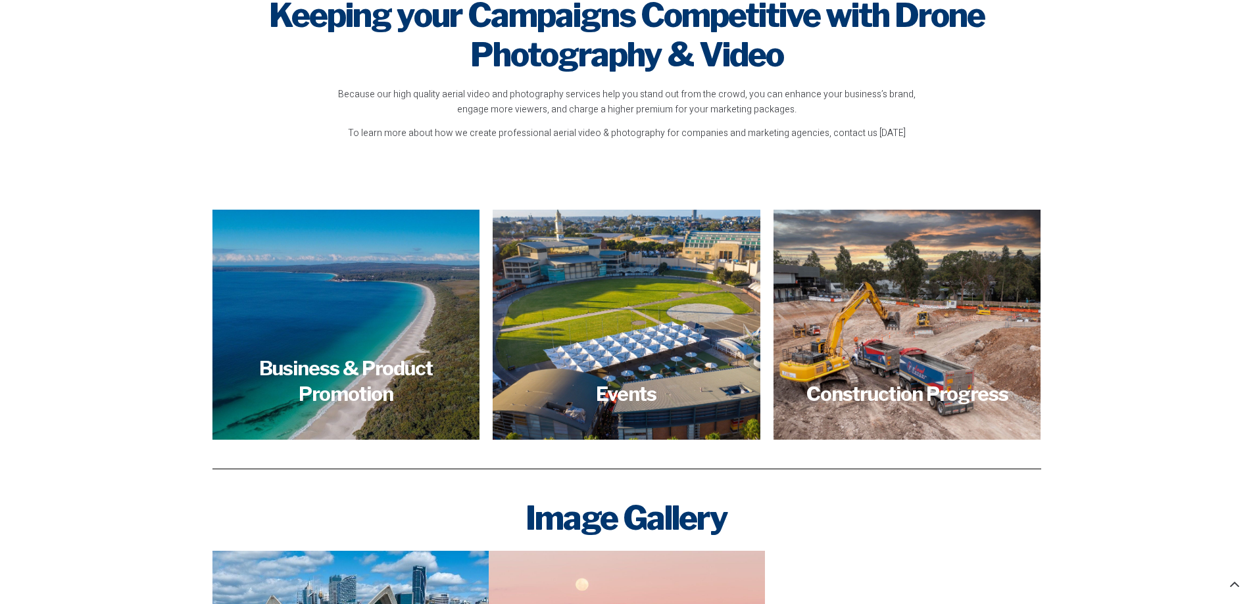
scroll to position [1381, 0]
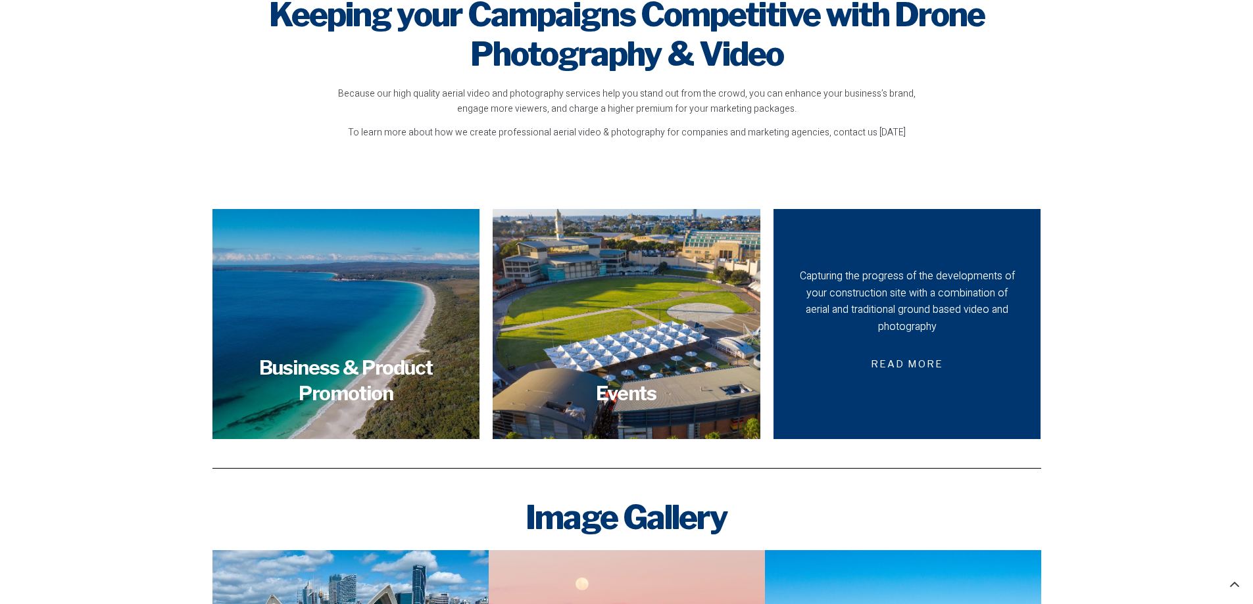
click at [860, 333] on div "Capturing the progress of the developments of your construction site with a com…" at bounding box center [907, 301] width 222 height 67
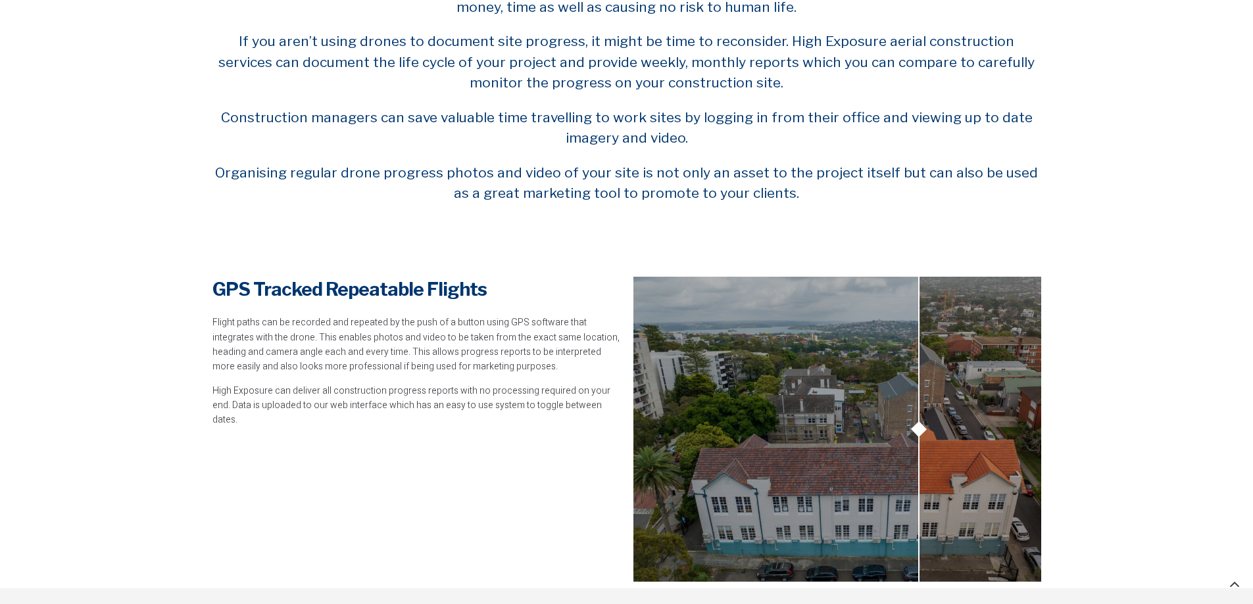
scroll to position [789, 0]
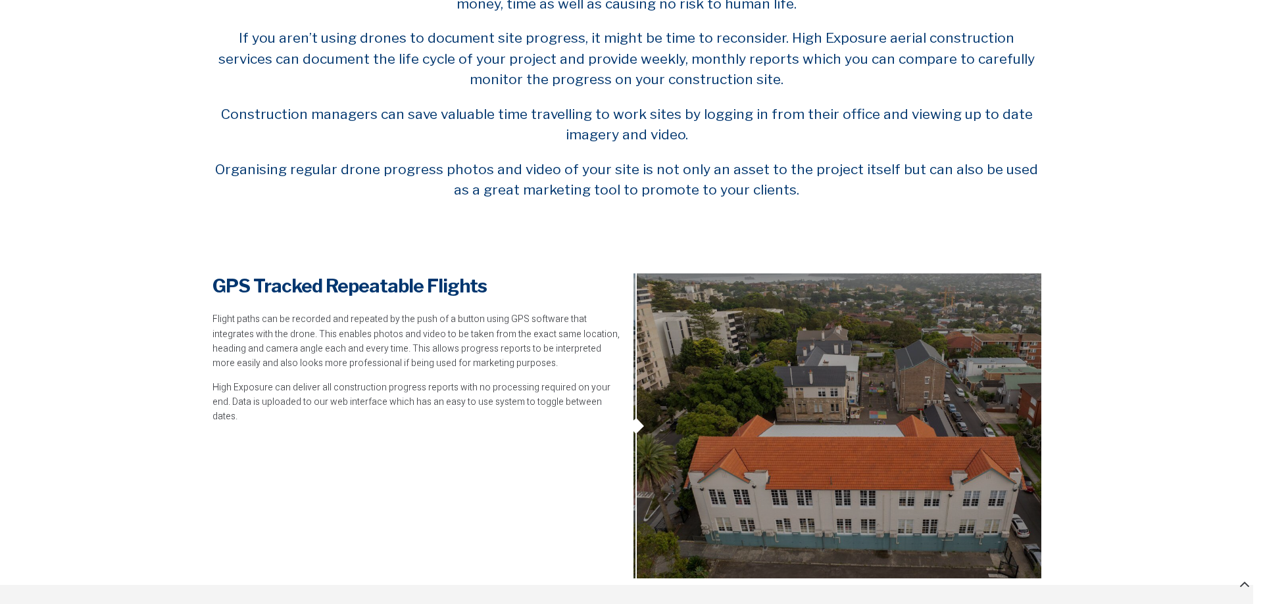
drag, startPoint x: 918, startPoint y: 428, endPoint x: 579, endPoint y: 432, distance: 339.4
click at [579, 432] on div "GPS Tracked Repeatable Flights Flight paths can be recorded and repeated by the…" at bounding box center [627, 426] width 842 height 318
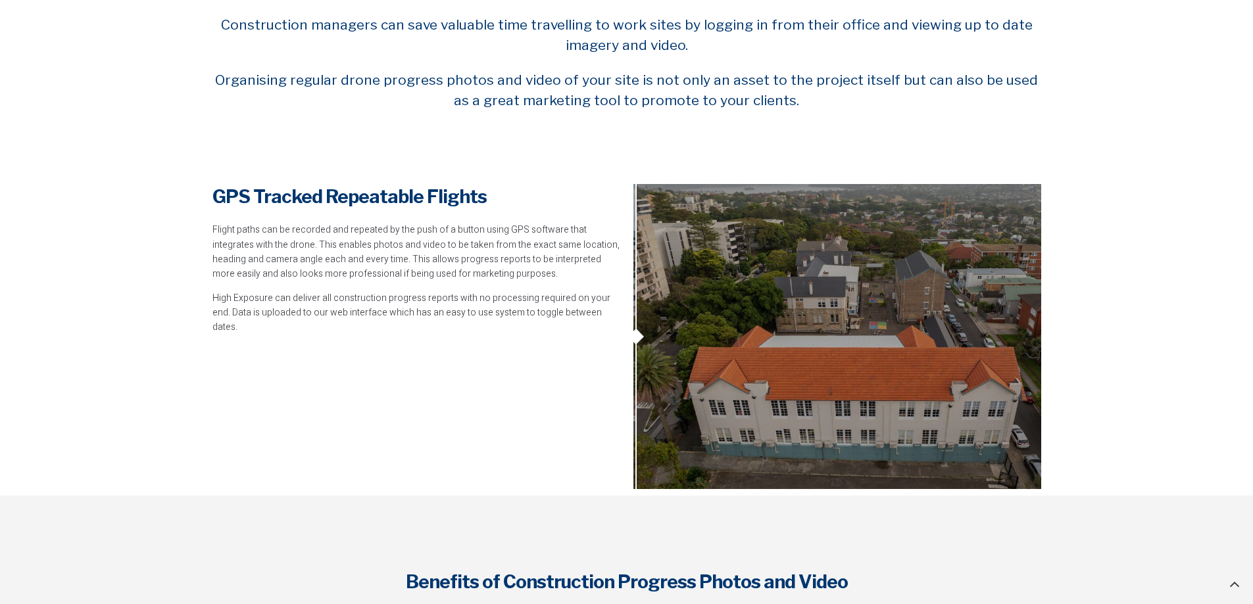
scroll to position [0, 0]
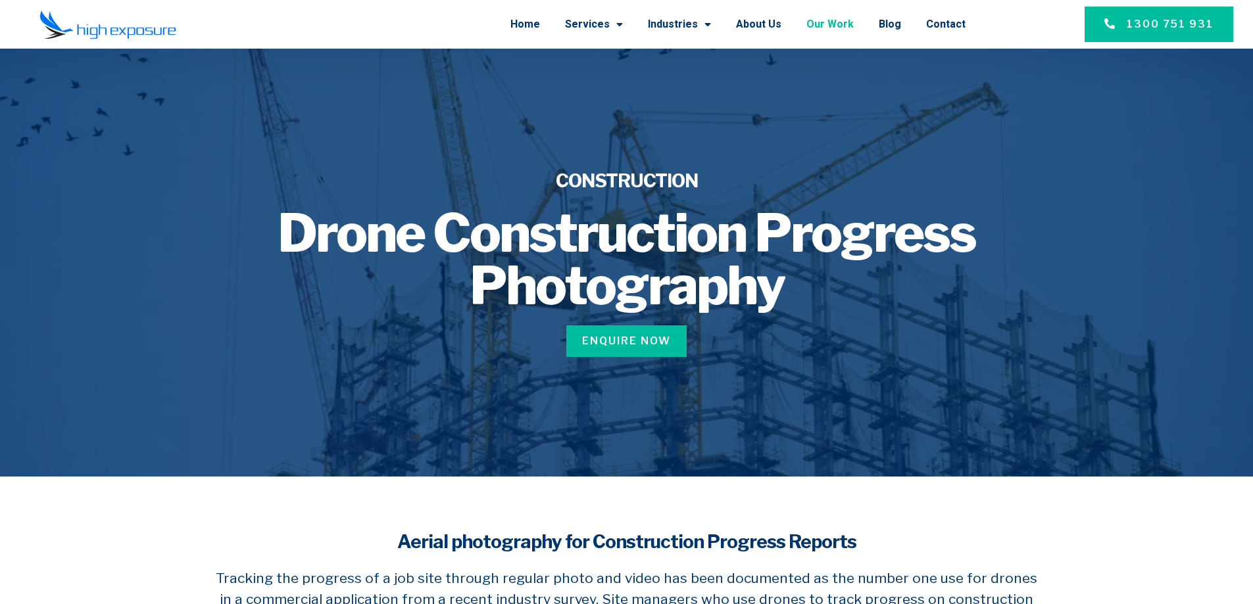
click at [830, 22] on link "Our Work" at bounding box center [829, 24] width 47 height 34
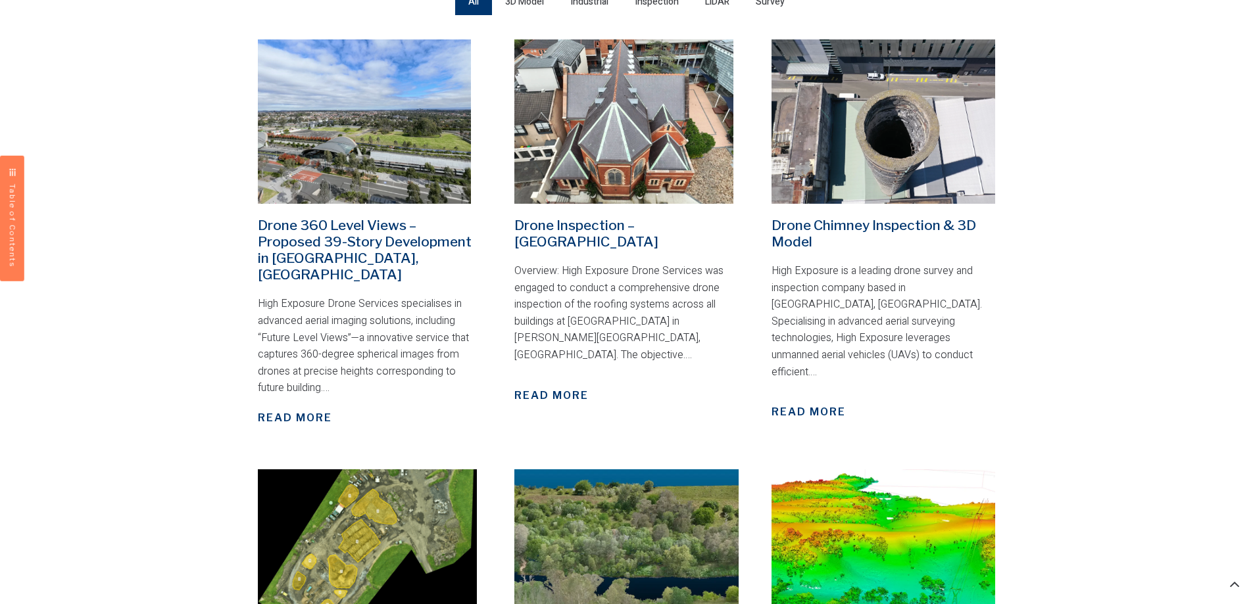
scroll to position [460, 0]
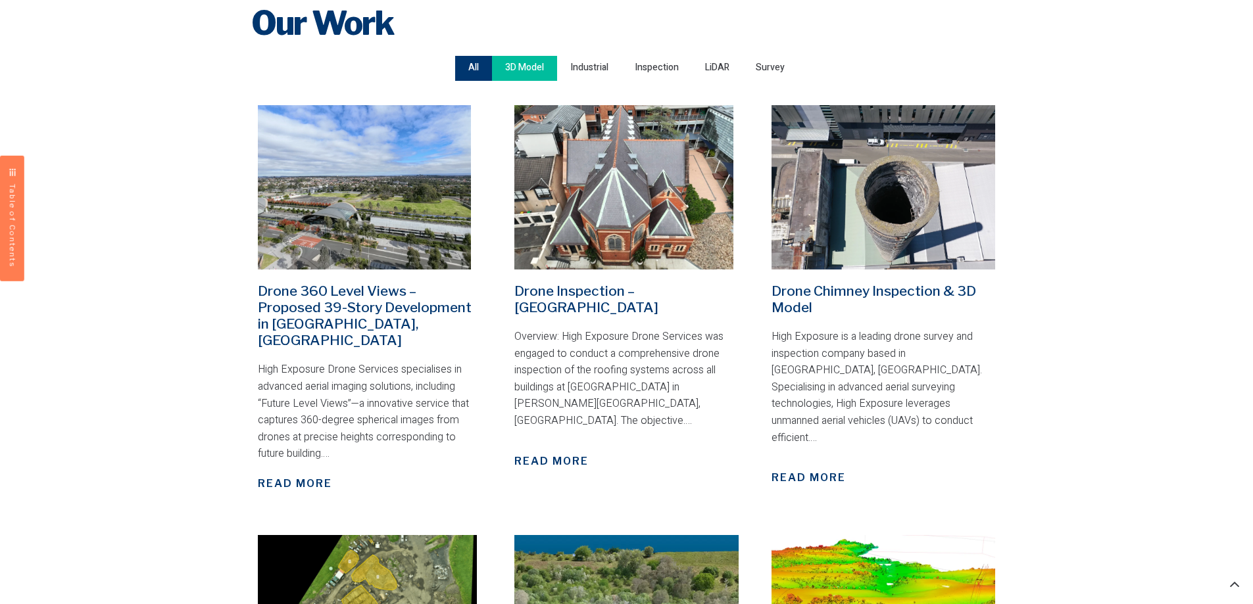
click at [527, 68] on span "3D Model" at bounding box center [524, 68] width 39 height 18
click at [0, 0] on input "3D Model" at bounding box center [0, 0] width 0 height 0
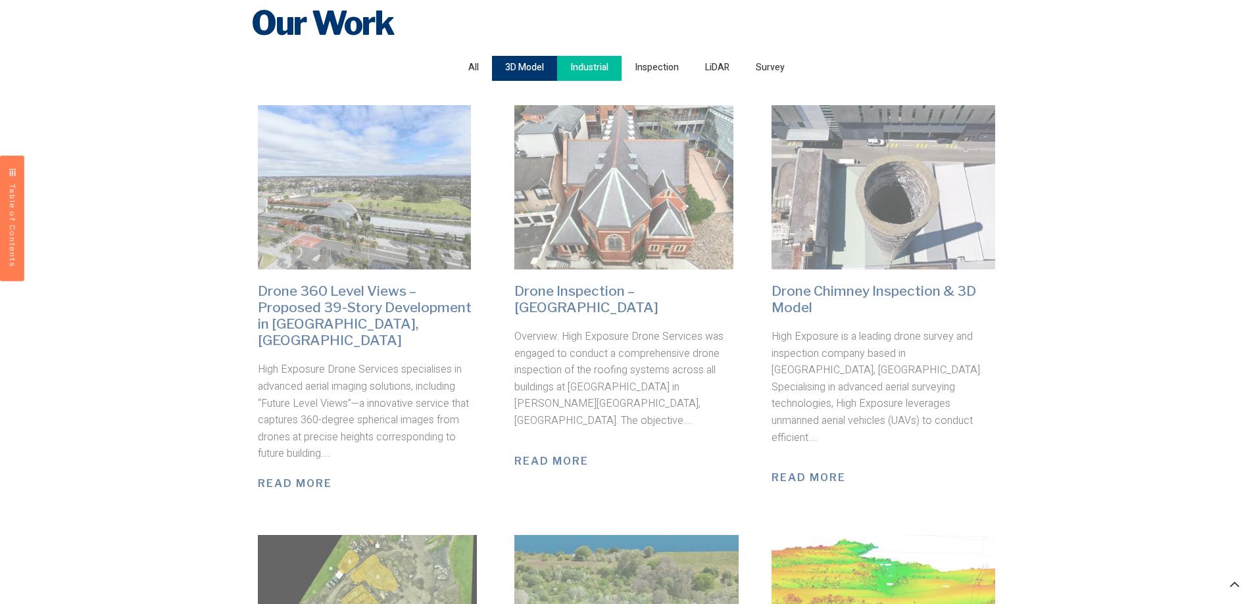
click at [598, 68] on span "Industrial" at bounding box center [589, 68] width 38 height 18
click at [0, 0] on input "Industrial" at bounding box center [0, 0] width 0 height 0
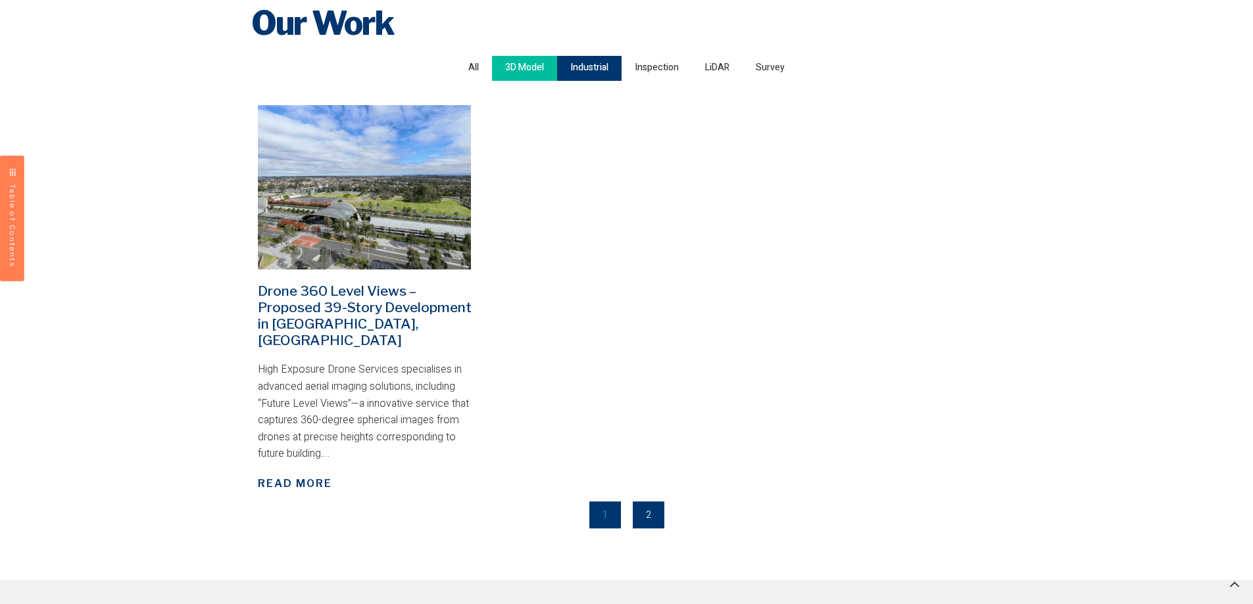
click at [506, 75] on span "3D Model" at bounding box center [524, 68] width 39 height 18
click at [0, 0] on input "3D Model" at bounding box center [0, 0] width 0 height 0
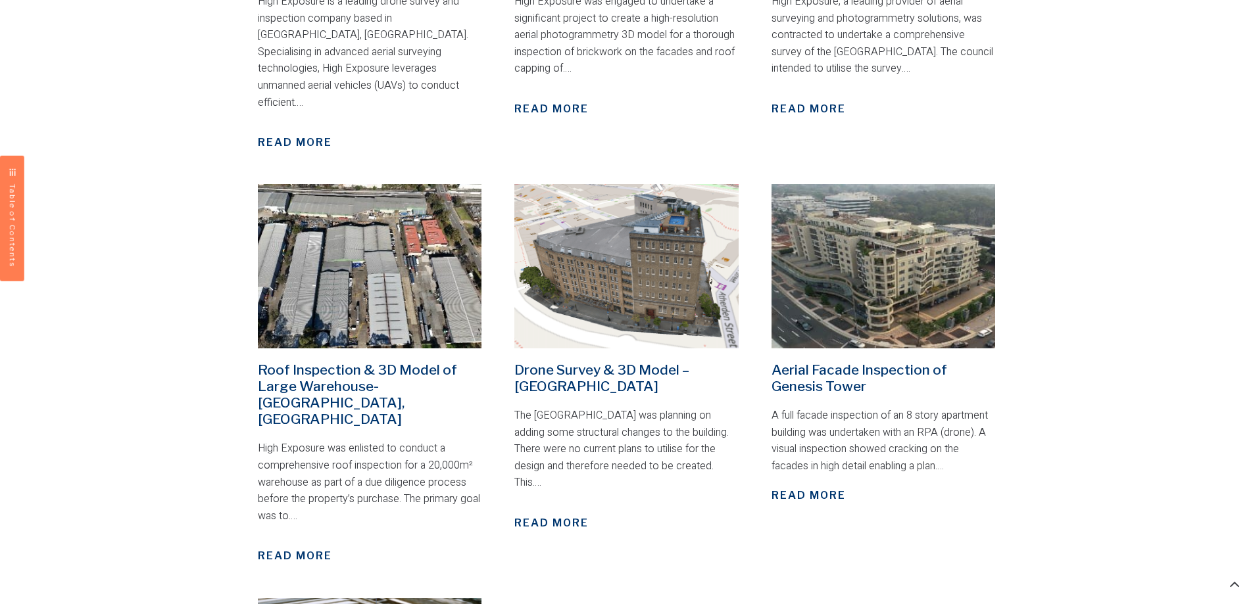
scroll to position [855, 0]
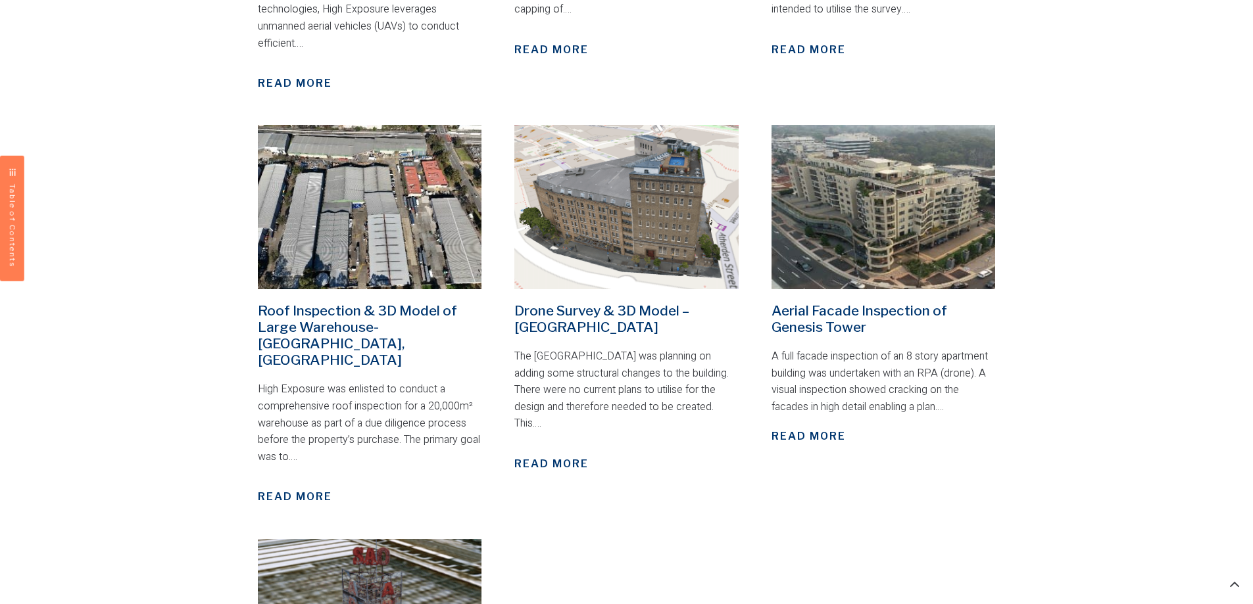
click at [624, 306] on link "Drone Survey & 3D Model – Rydges Hotel Sydney" at bounding box center [601, 319] width 175 height 33
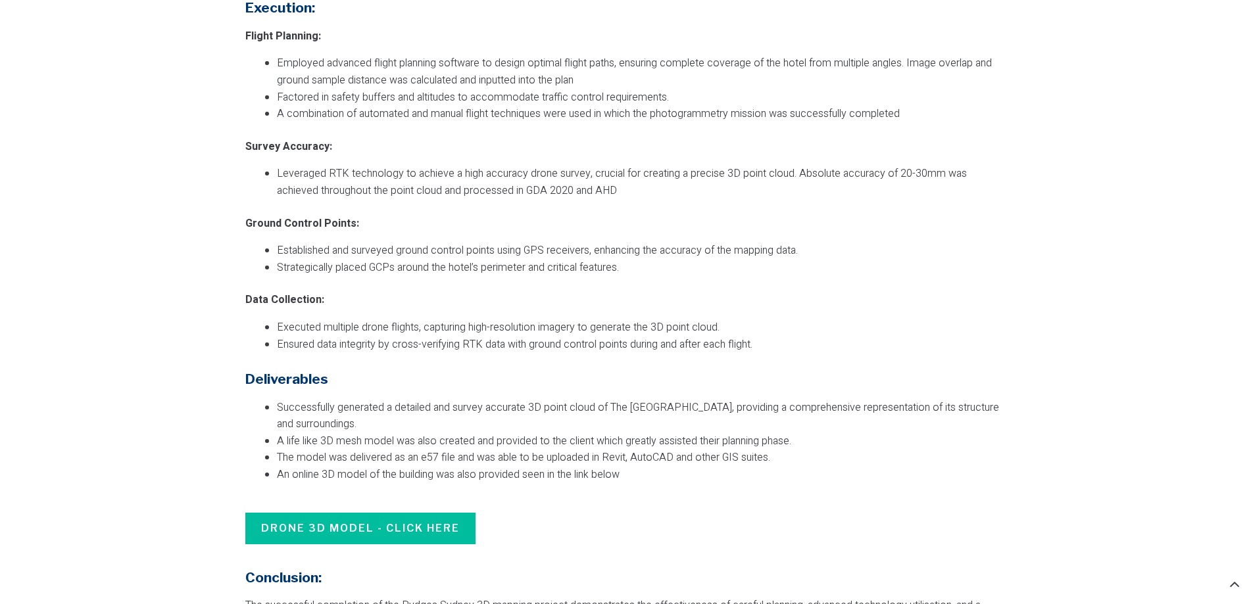
scroll to position [2828, 0]
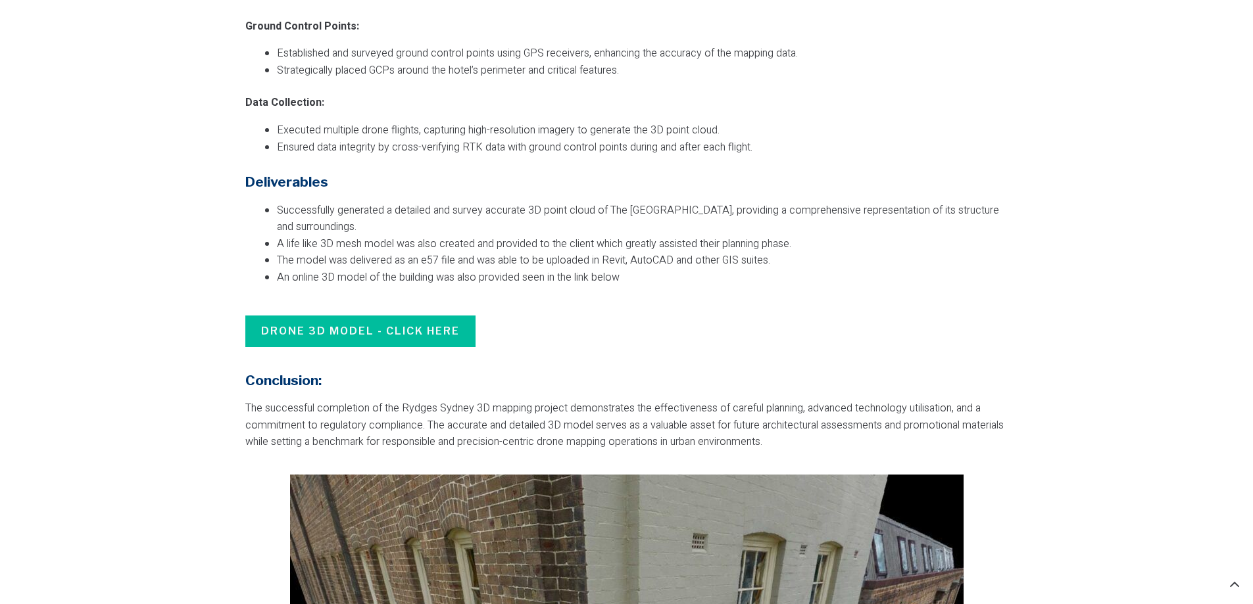
click at [433, 331] on span "DRONE 3D Model - Click here" at bounding box center [360, 332] width 199 height 16
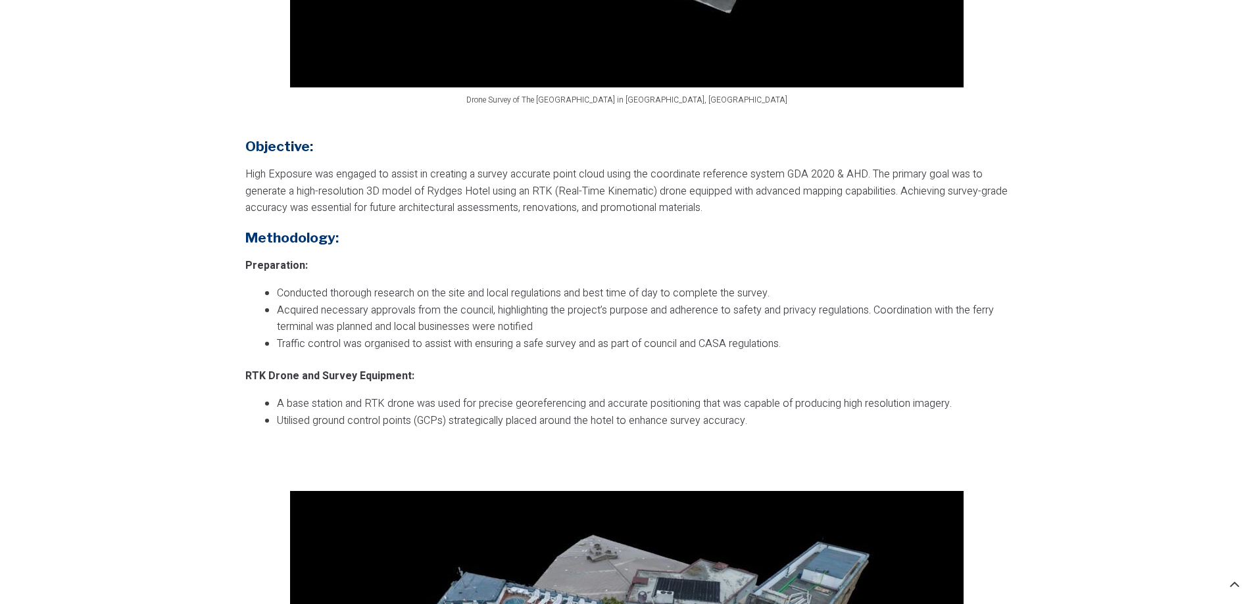
scroll to position [0, 0]
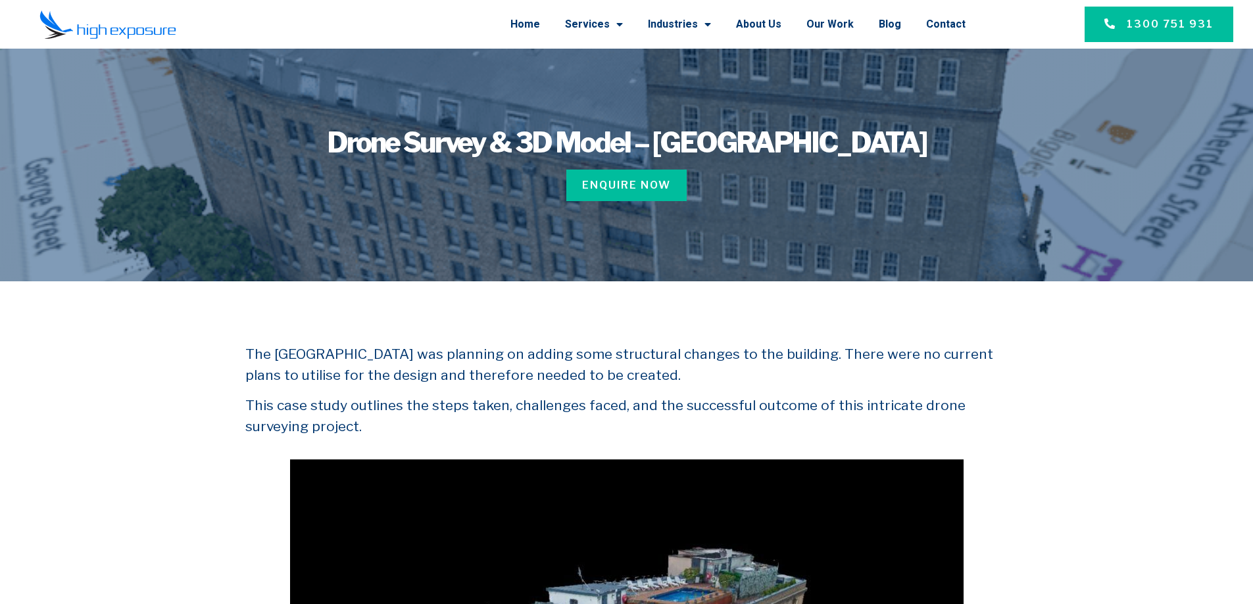
drag, startPoint x: 596, startPoint y: 263, endPoint x: 586, endPoint y: 258, distance: 10.9
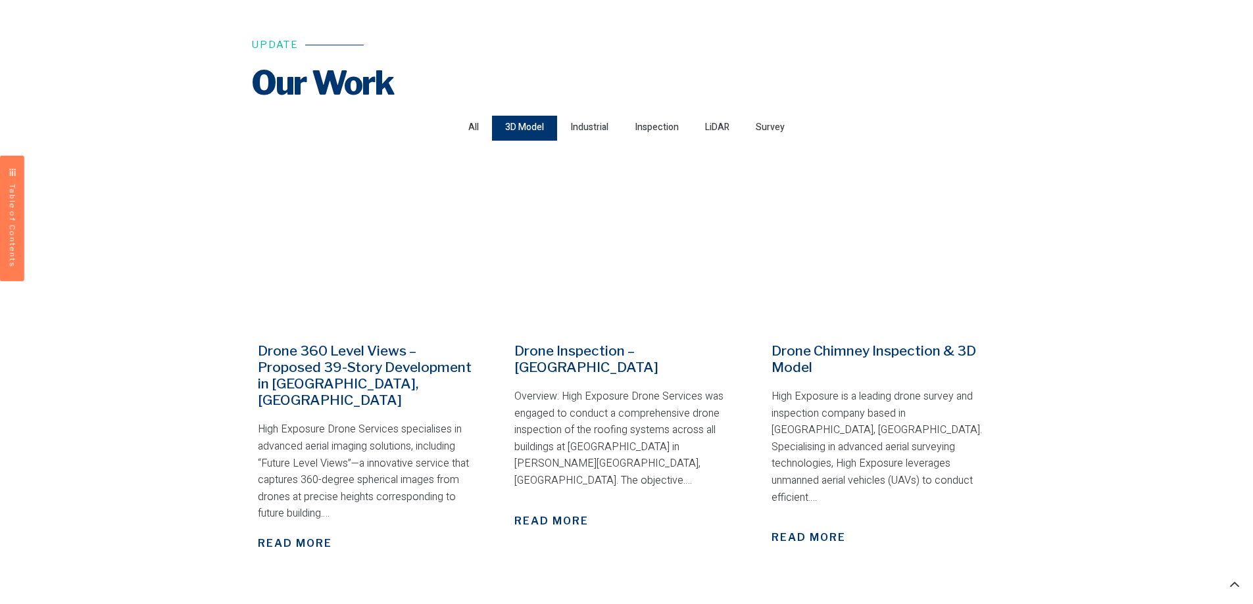
scroll to position [395, 0]
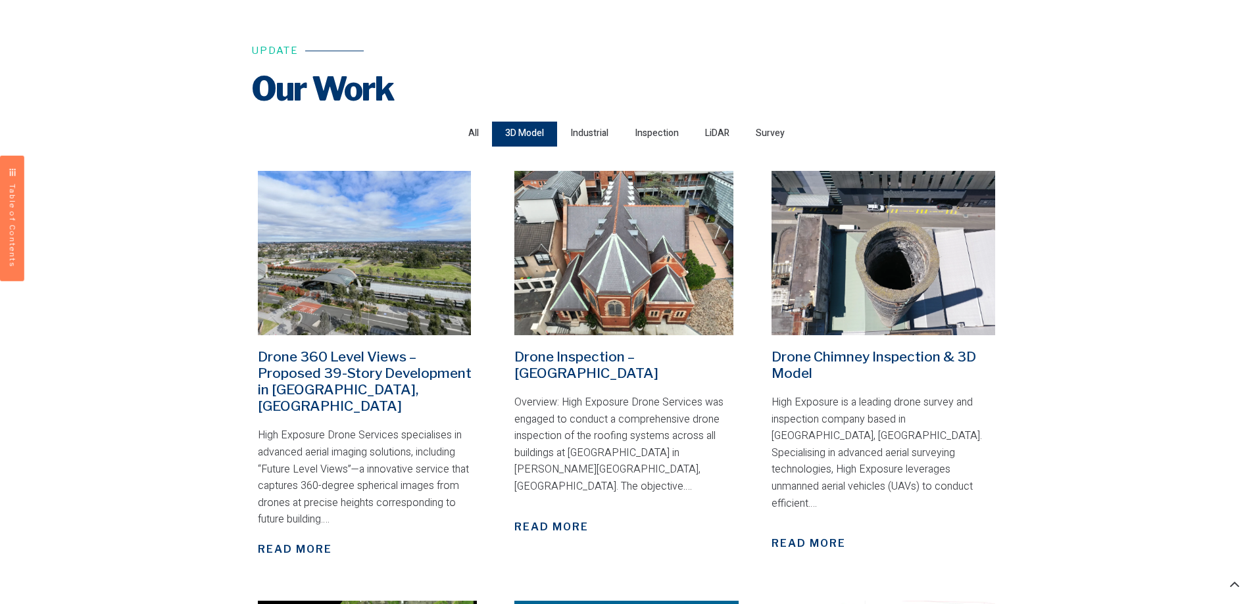
click at [590, 318] on img at bounding box center [623, 253] width 219 height 164
click at [343, 374] on link "Drone 360 Level Views – Proposed 39-Story Development in [GEOGRAPHIC_DATA], [GE…" at bounding box center [365, 382] width 214 height 66
click at [817, 353] on link "Drone Chimney Inspection & 3D Model" at bounding box center [873, 365] width 205 height 33
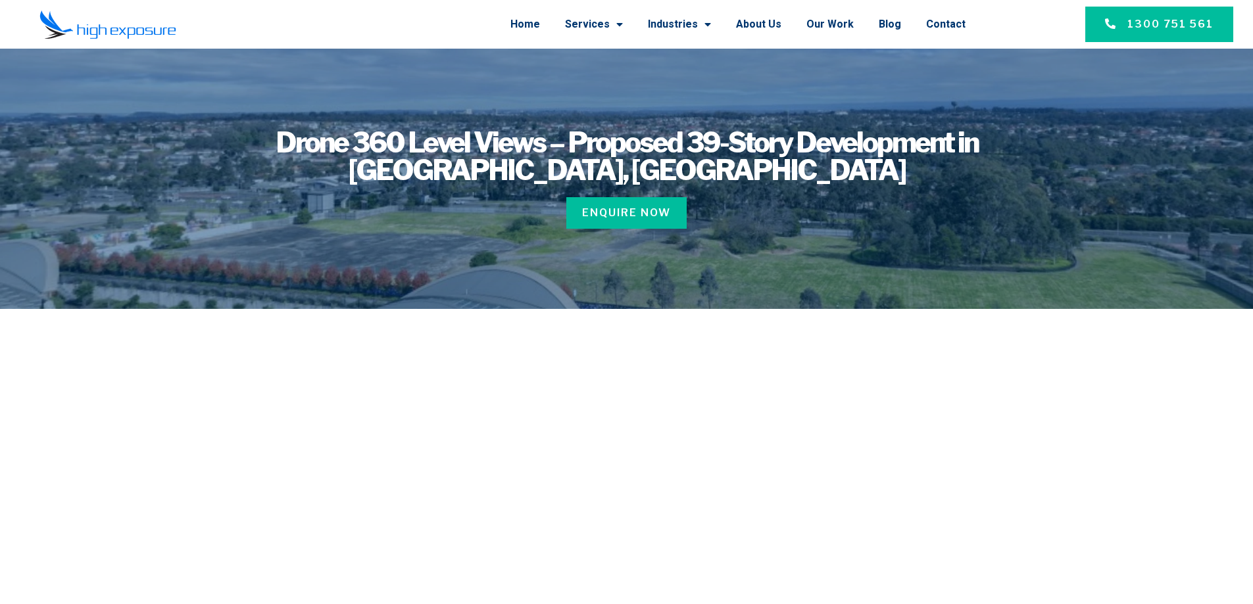
scroll to position [132, 0]
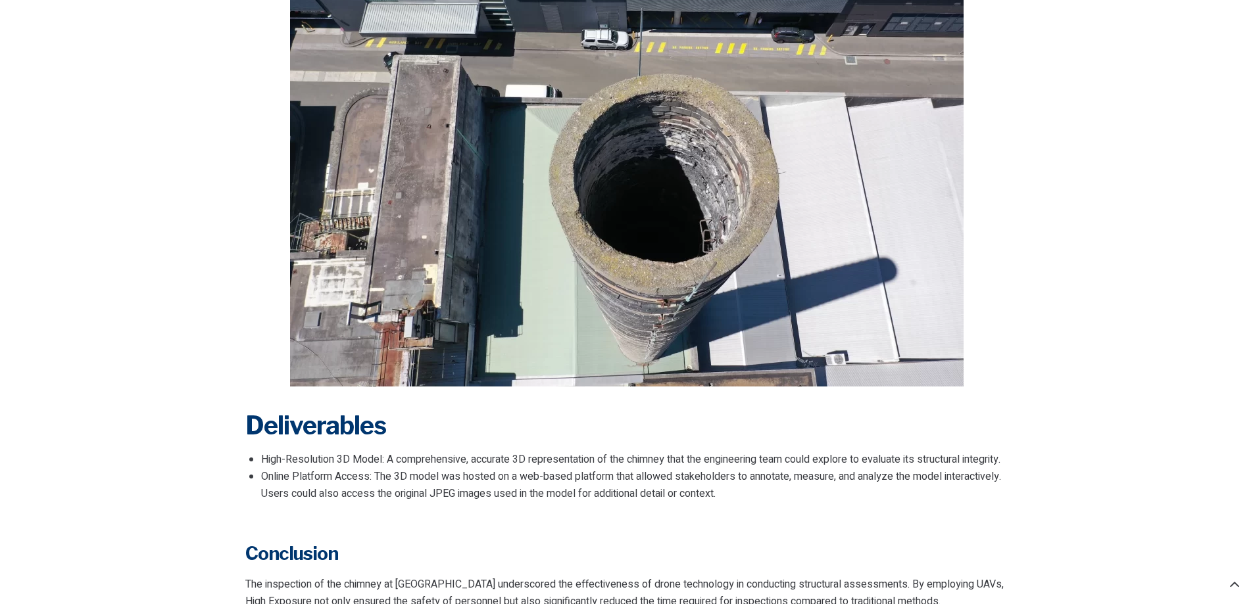
scroll to position [2960, 0]
